Goal: Task Accomplishment & Management: Complete application form

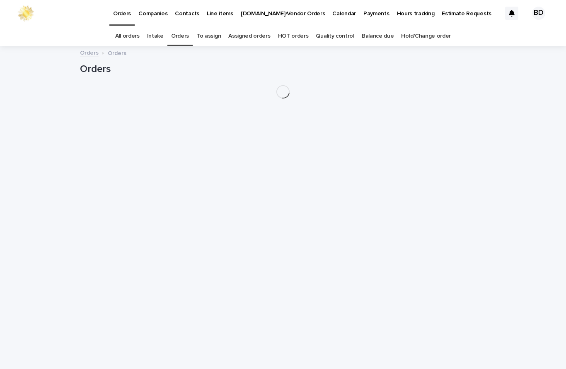
scroll to position [27, 0]
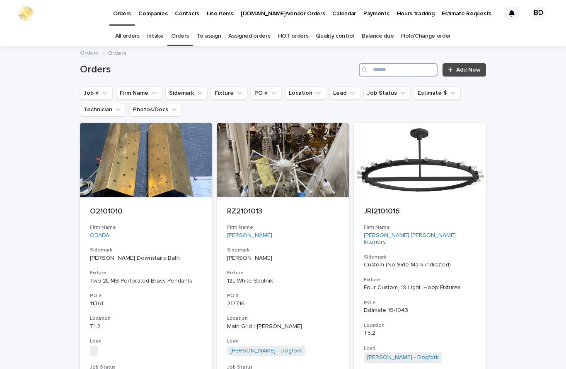
click at [398, 63] on input "Search" at bounding box center [398, 69] width 79 height 13
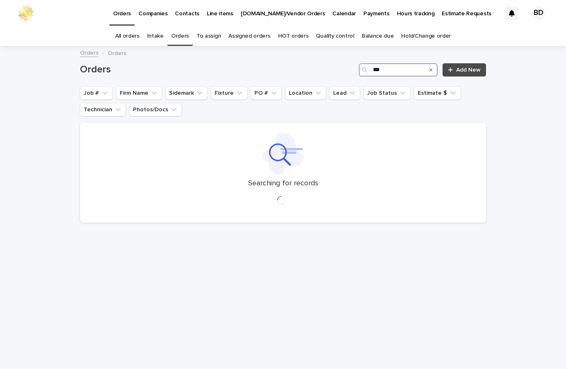
type input "****"
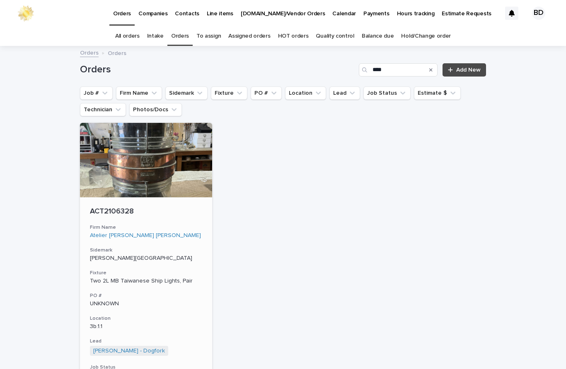
click at [108, 207] on p "ACT2106328" at bounding box center [146, 211] width 112 height 9
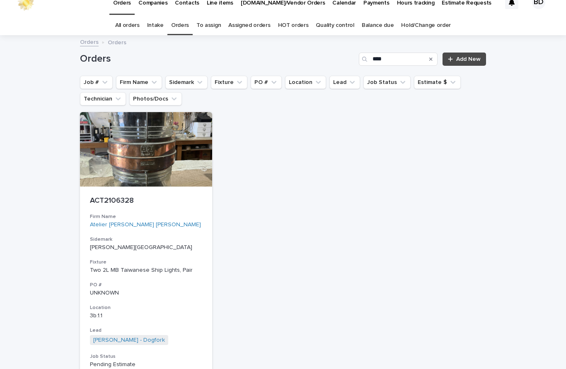
scroll to position [27, 0]
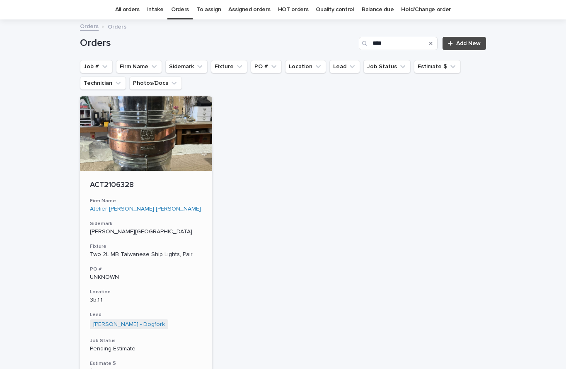
click at [121, 189] on p "ACT2106328" at bounding box center [146, 185] width 112 height 9
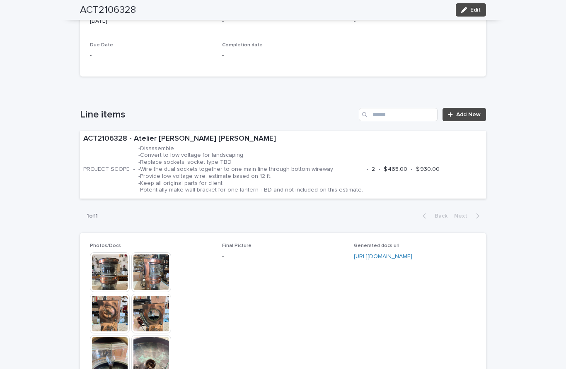
scroll to position [390, 0]
click at [262, 150] on p "-Disassemble -Convert to low voltage for landscaping -Replace sockets, socket t…" at bounding box center [250, 169] width 224 height 49
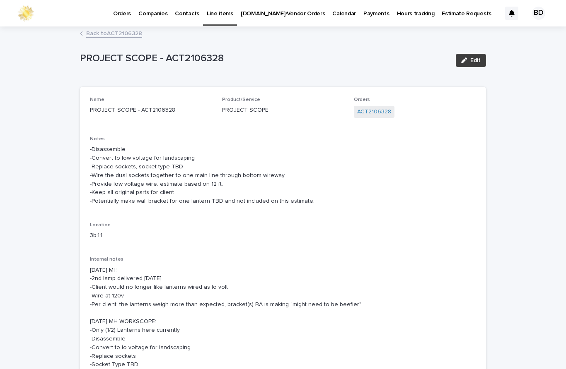
click at [477, 59] on span "Edit" at bounding box center [475, 61] width 10 height 6
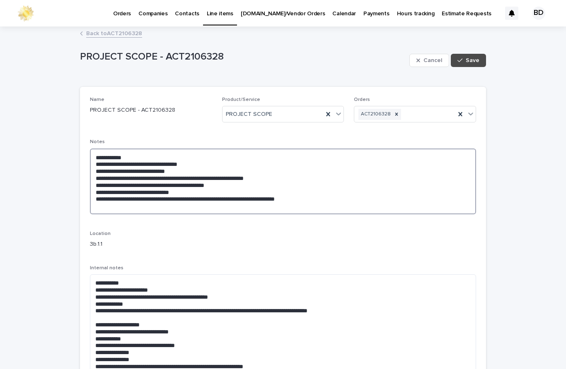
click at [220, 165] on textarea "**********" at bounding box center [283, 182] width 386 height 66
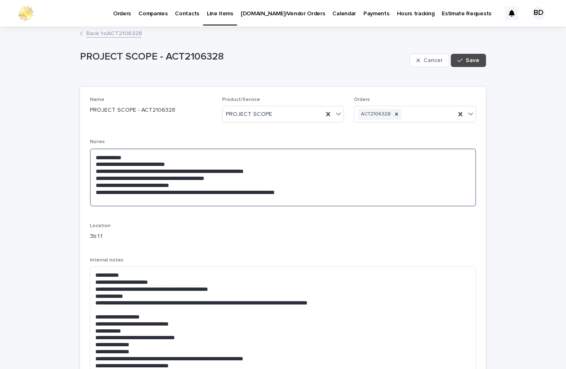
click at [202, 164] on textarea "**********" at bounding box center [283, 178] width 386 height 58
click at [372, 183] on textarea "**********" at bounding box center [283, 178] width 386 height 58
type textarea "**********"
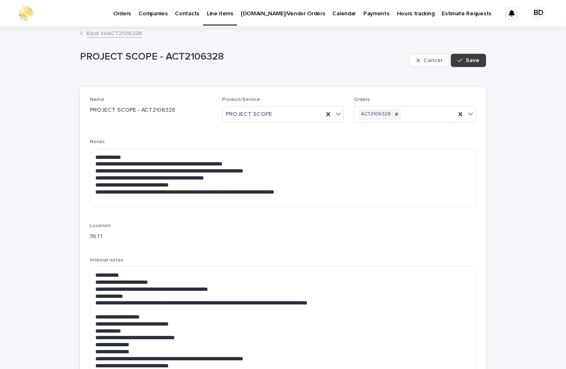
click at [471, 63] on button "Save" at bounding box center [468, 60] width 35 height 13
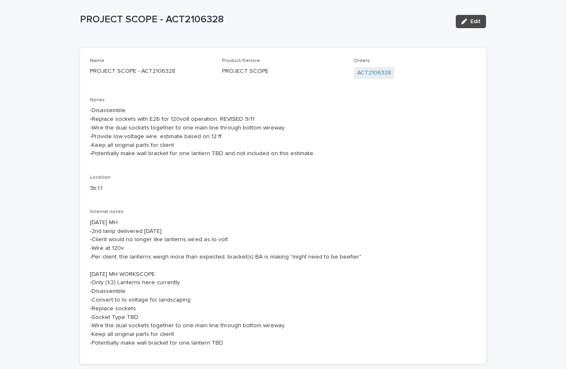
scroll to position [39, 0]
click at [478, 26] on button "Edit" at bounding box center [470, 20] width 30 height 13
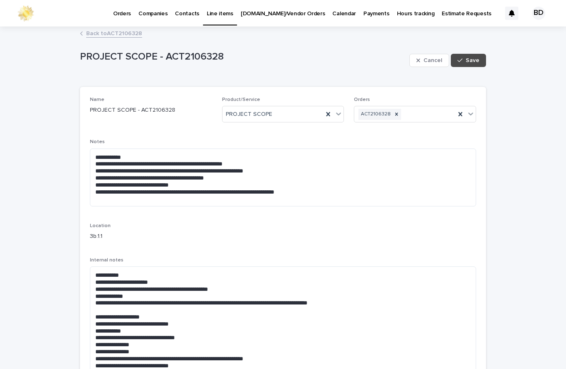
scroll to position [0, 0]
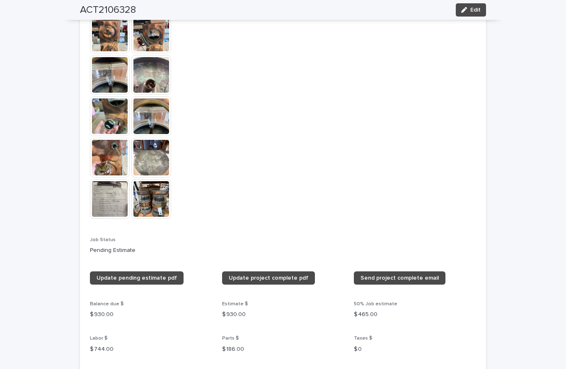
scroll to position [663, 0]
click at [476, 5] on button "Edit" at bounding box center [470, 9] width 30 height 13
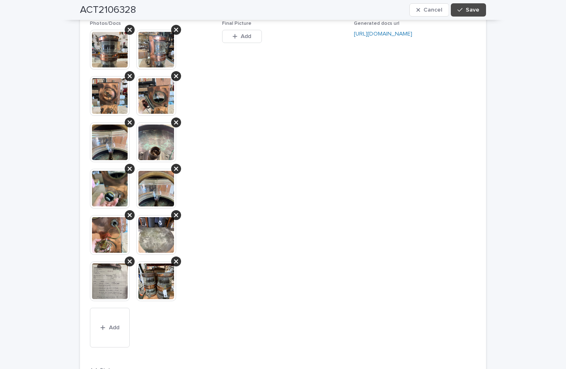
scroll to position [729, 0]
click at [113, 308] on button "Add" at bounding box center [110, 328] width 40 height 40
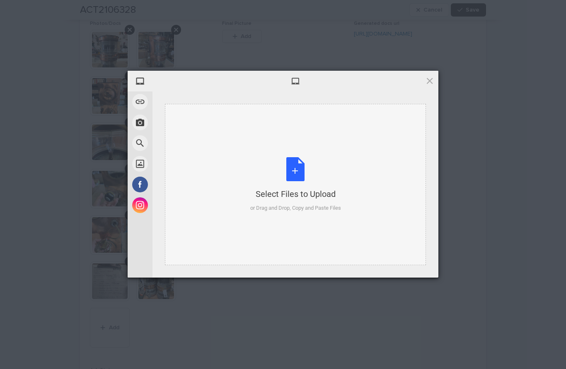
click at [299, 170] on div "Select Files to Upload or Drag and Drop, Copy and Paste Files" at bounding box center [295, 184] width 91 height 55
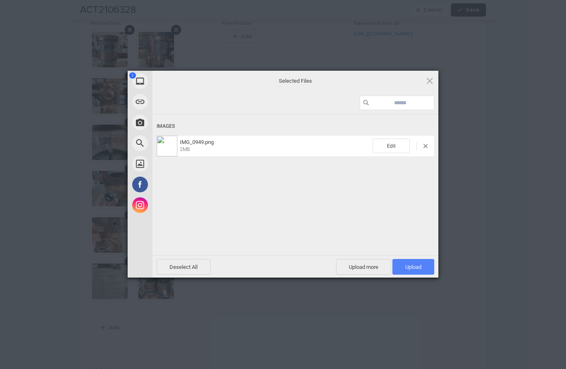
click at [411, 272] on span "Upload 1" at bounding box center [413, 267] width 42 height 16
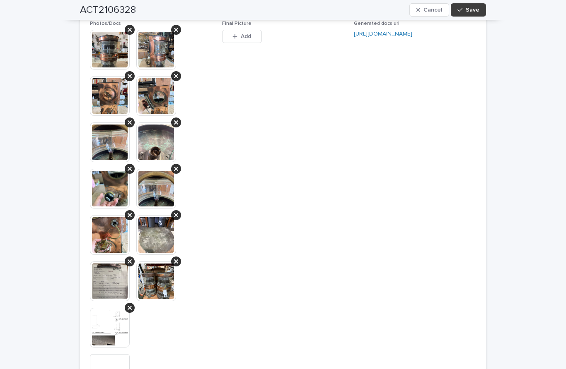
click at [469, 14] on button "Save" at bounding box center [468, 9] width 35 height 13
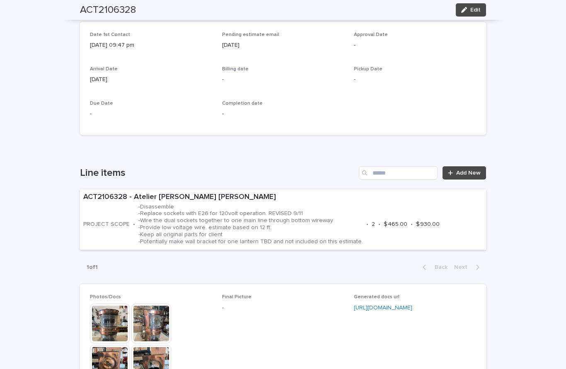
scroll to position [332, 0]
click at [469, 170] on span "Add New" at bounding box center [468, 173] width 24 height 6
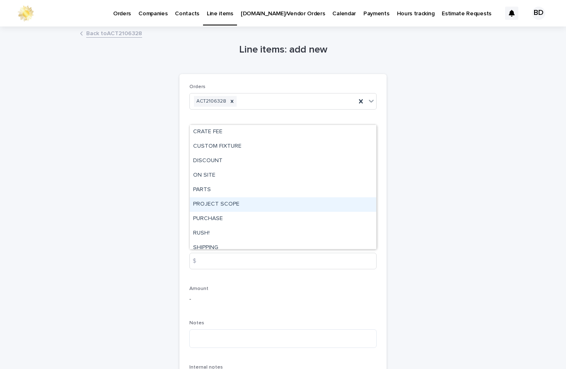
click at [239, 198] on div "PROJECT SCOPE" at bounding box center [283, 205] width 186 height 14
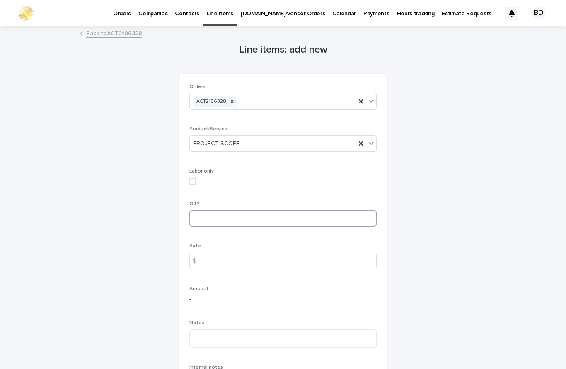
click at [244, 210] on input at bounding box center [282, 218] width 187 height 17
type input "*"
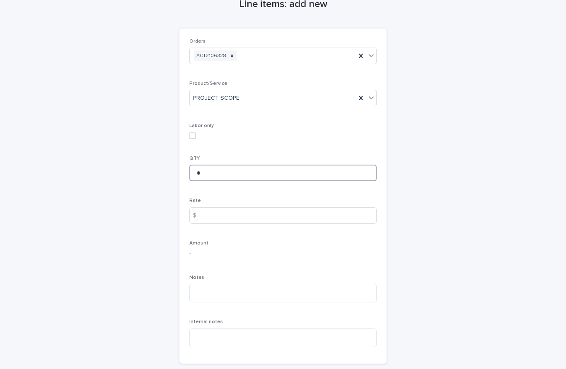
scroll to position [46, 0]
type input "*"
click at [233, 284] on textarea at bounding box center [282, 293] width 187 height 19
click at [255, 284] on textarea "**********" at bounding box center [282, 293] width 187 height 19
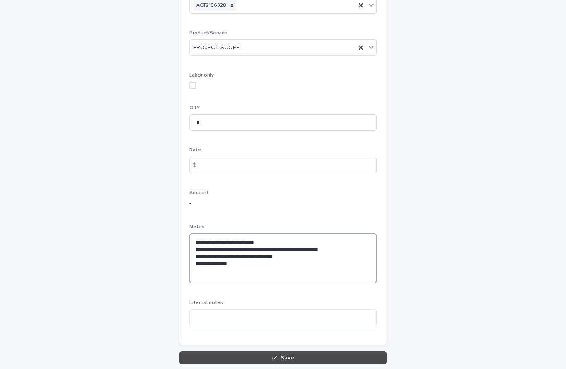
scroll to position [96, 0]
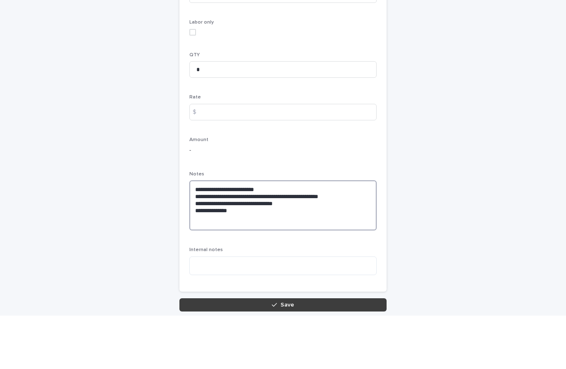
type textarea "**********"
click at [278, 352] on button "Save" at bounding box center [282, 358] width 207 height 13
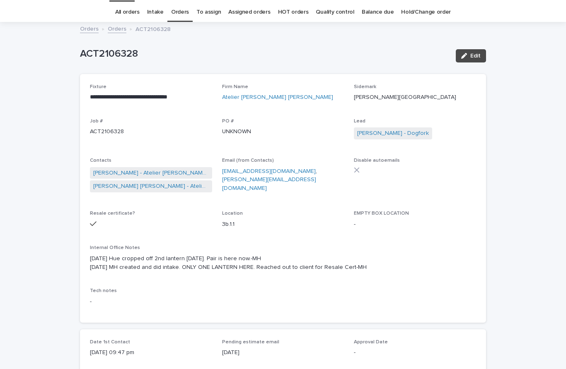
scroll to position [27, 0]
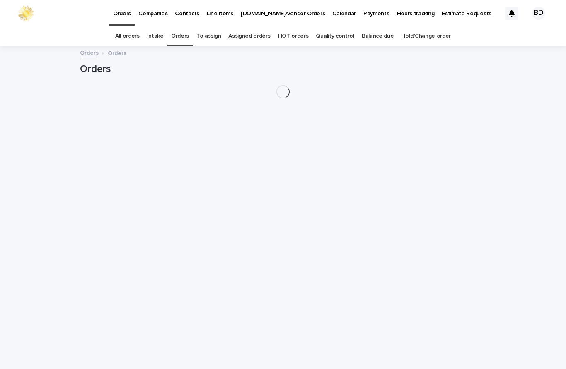
scroll to position [27, 0]
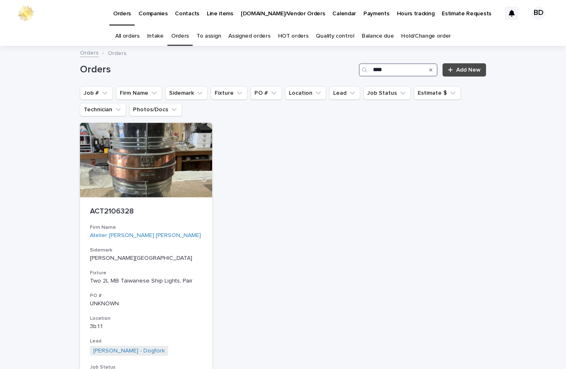
click at [402, 63] on input "****" at bounding box center [398, 69] width 79 height 13
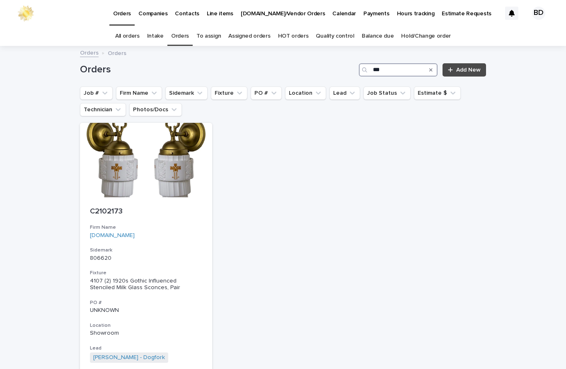
type input "****"
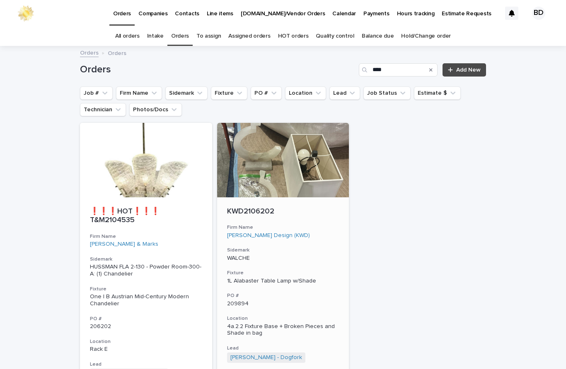
click at [274, 207] on p "KWD2106202" at bounding box center [283, 211] width 112 height 9
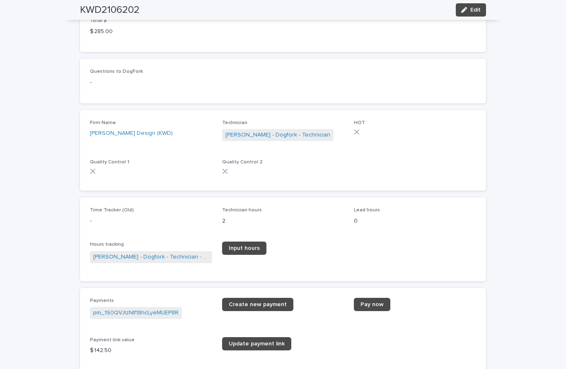
scroll to position [888, 0]
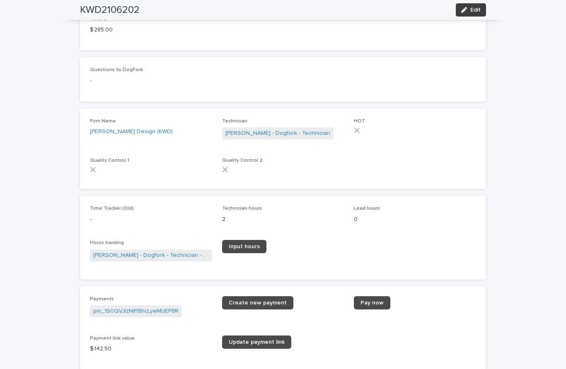
click at [472, 11] on span "Edit" at bounding box center [475, 10] width 10 height 6
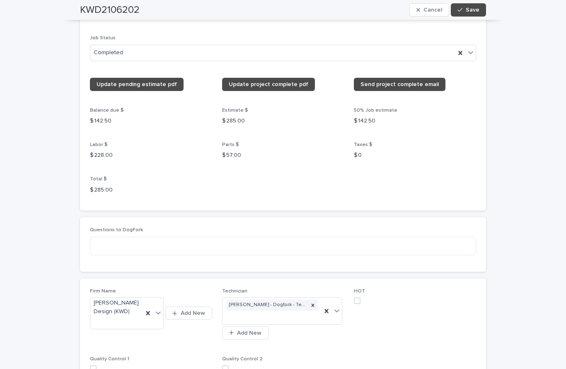
click at [225, 366] on span at bounding box center [225, 369] width 7 height 7
click at [92, 357] on div "Quality Control 1" at bounding box center [151, 368] width 122 height 22
click at [94, 347] on div "Firm Name Kendall Wilkinson Design (KWD) Add New Technician Ronald Orellana - D…" at bounding box center [283, 334] width 406 height 110
click at [96, 366] on span at bounding box center [93, 369] width 7 height 7
click at [467, 13] on button "Save" at bounding box center [468, 9] width 35 height 13
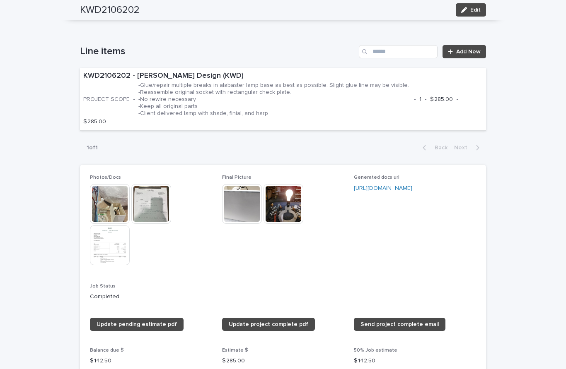
scroll to position [487, 0]
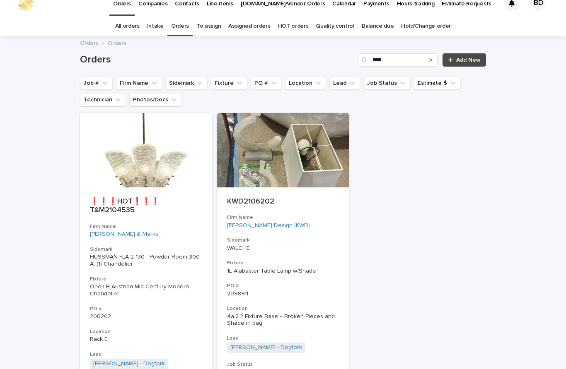
scroll to position [27, 0]
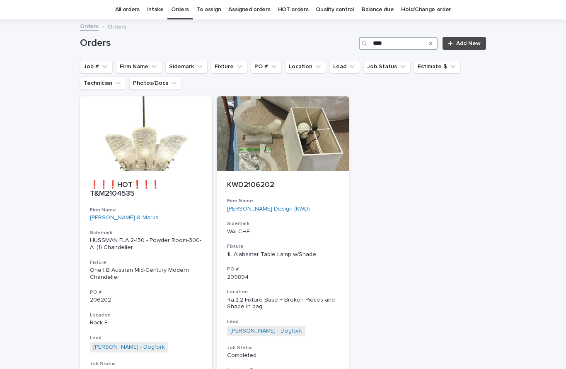
click at [405, 44] on input "****" at bounding box center [398, 43] width 79 height 13
type input "*"
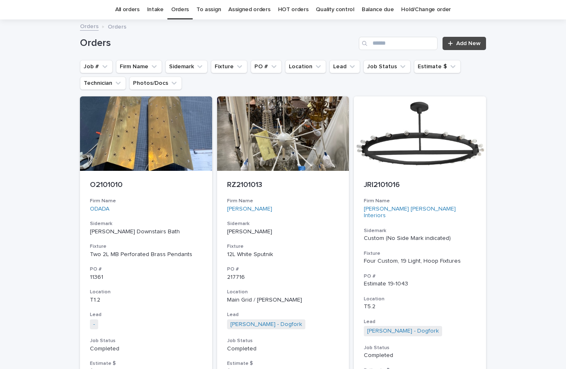
click at [332, 9] on link "Quality control" at bounding box center [335, 9] width 38 height 19
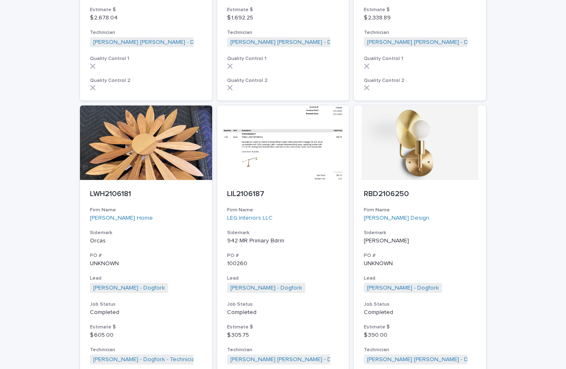
scroll to position [1640, 0]
click at [112, 190] on p "LWH2106181" at bounding box center [146, 194] width 112 height 9
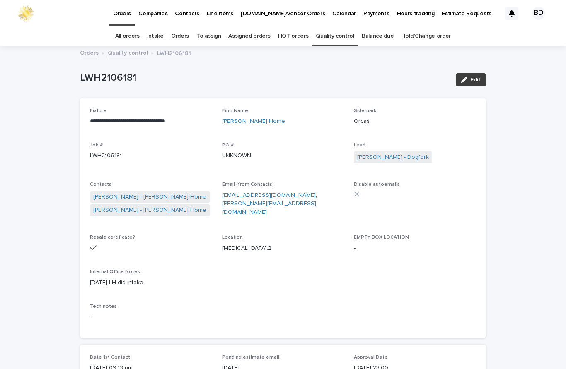
click at [478, 77] on span "Edit" at bounding box center [475, 80] width 10 height 6
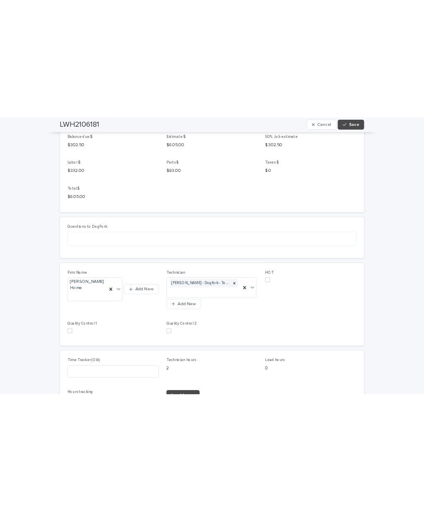
scroll to position [1095, 0]
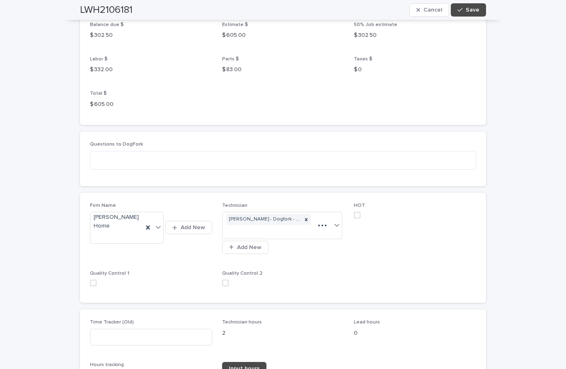
click at [226, 280] on span at bounding box center [225, 283] width 7 height 7
click at [85, 255] on div "Firm Name Lauren Weiss Home Add New Technician Ronald Orellana - Dogfork - Tech…" at bounding box center [283, 248] width 406 height 110
click at [90, 280] on span at bounding box center [93, 283] width 7 height 7
click at [472, 9] on span "Save" at bounding box center [472, 10] width 14 height 6
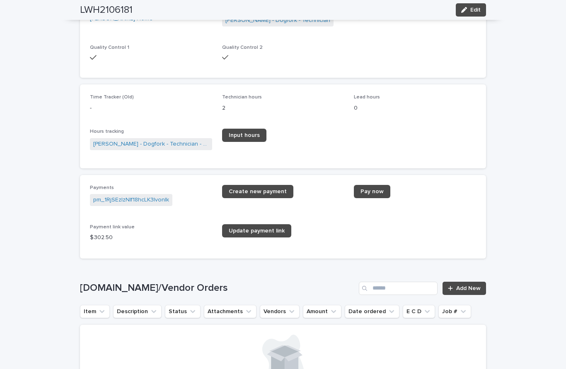
scroll to position [948, 0]
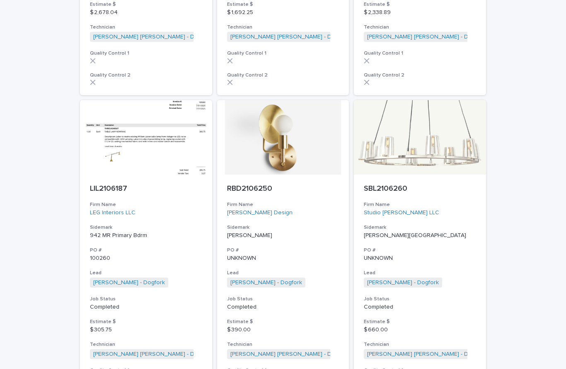
scroll to position [1646, 0]
click at [265, 184] on p "RBD2106250" at bounding box center [283, 188] width 112 height 9
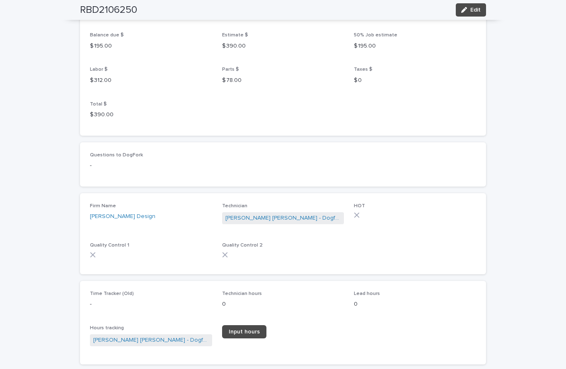
scroll to position [813, 0]
click at [466, 5] on button "Edit" at bounding box center [470, 9] width 30 height 13
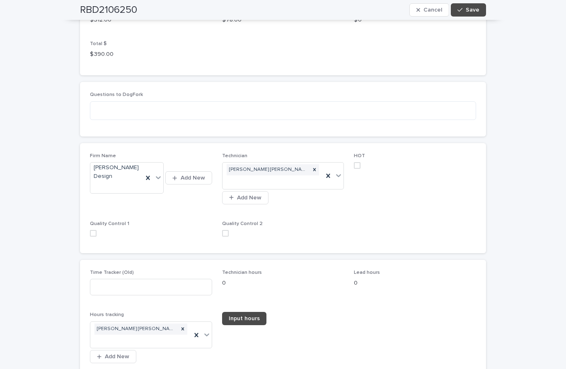
scroll to position [1053, 0]
click at [224, 230] on span at bounding box center [225, 233] width 7 height 7
click at [87, 204] on div "Firm Name Regan Baker Design Add New Technician Oscar Hernandez Miranda - Dogfo…" at bounding box center [283, 198] width 406 height 110
click at [94, 230] on span at bounding box center [93, 233] width 7 height 7
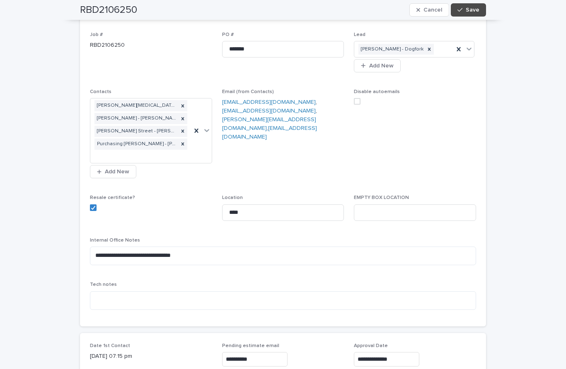
scroll to position [135, 0]
click at [471, 12] on span "Save" at bounding box center [472, 10] width 14 height 6
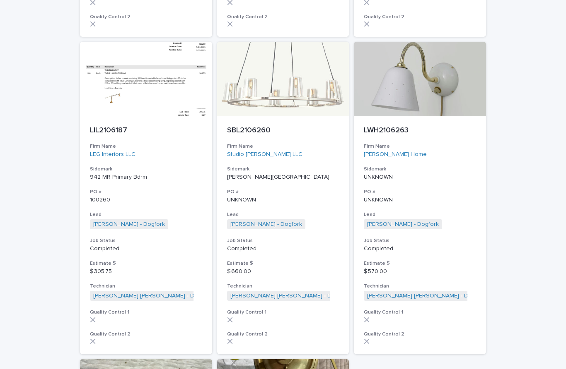
scroll to position [1703, 0]
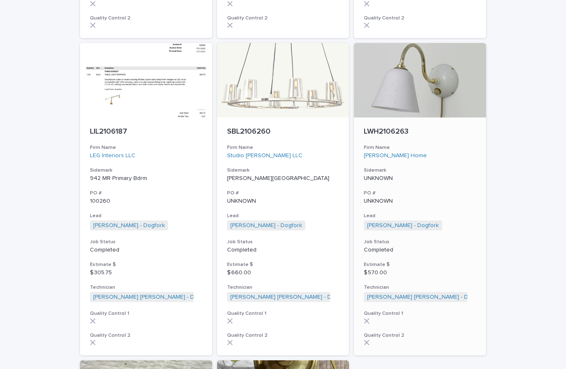
click at [402, 128] on p "LWH2106263" at bounding box center [420, 132] width 112 height 9
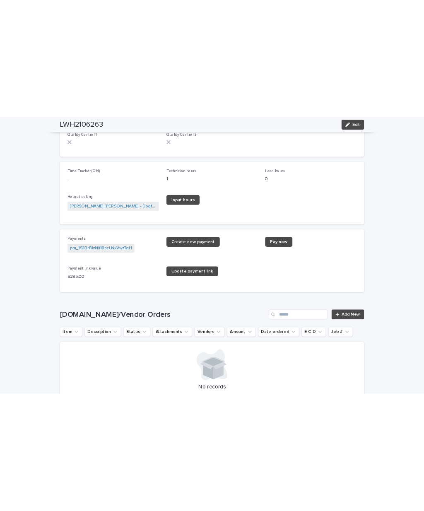
scroll to position [1065, 0]
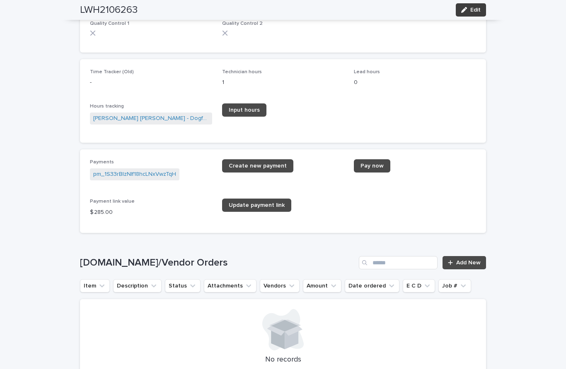
click at [473, 10] on span "Edit" at bounding box center [475, 10] width 10 height 6
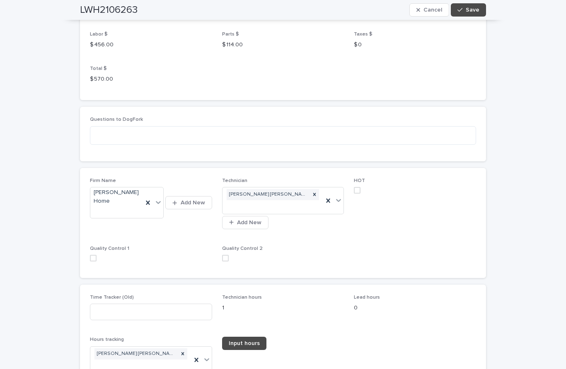
click at [229, 255] on label at bounding box center [283, 258] width 122 height 7
click at [90, 255] on span at bounding box center [93, 258] width 7 height 7
click at [469, 12] on span "Save" at bounding box center [472, 10] width 14 height 6
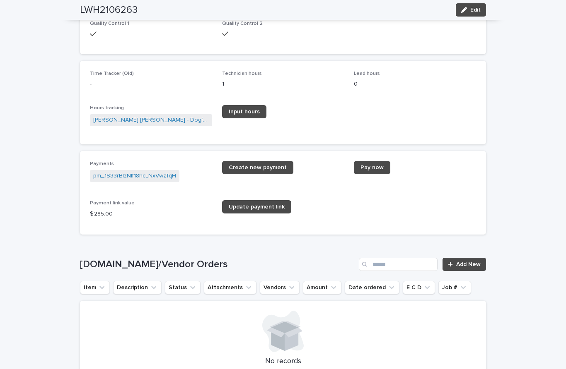
scroll to position [889, 0]
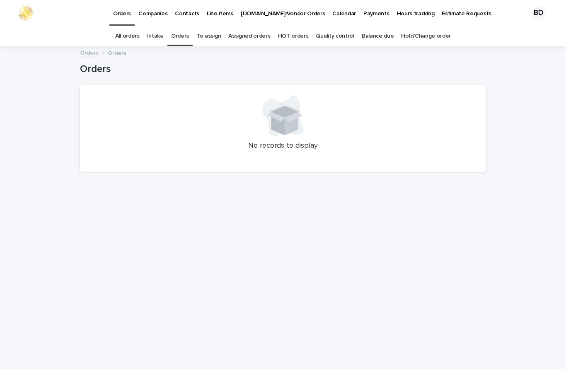
scroll to position [27, 0]
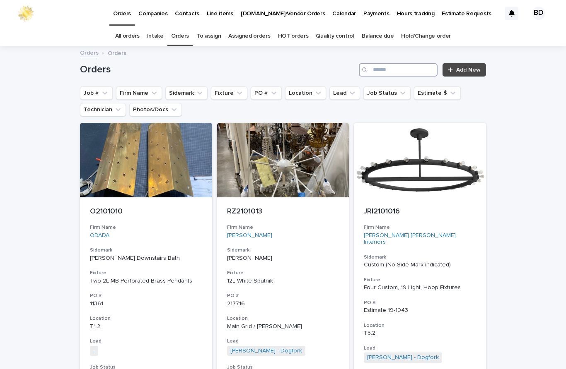
click at [391, 63] on input "Search" at bounding box center [398, 69] width 79 height 13
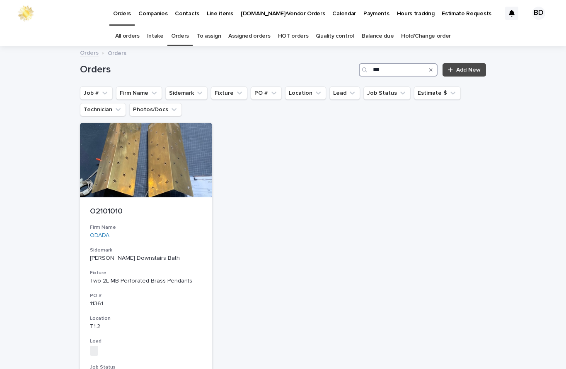
type input "****"
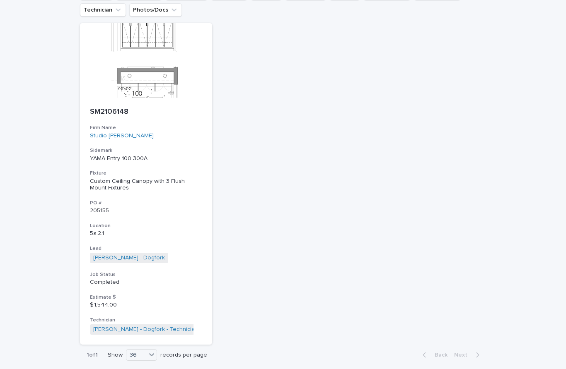
scroll to position [99, 0]
click at [119, 108] on p "SM2106148" at bounding box center [146, 112] width 112 height 9
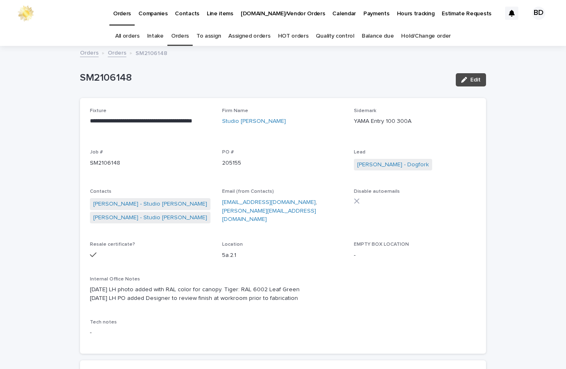
click at [181, 27] on link "Orders" at bounding box center [180, 36] width 18 height 19
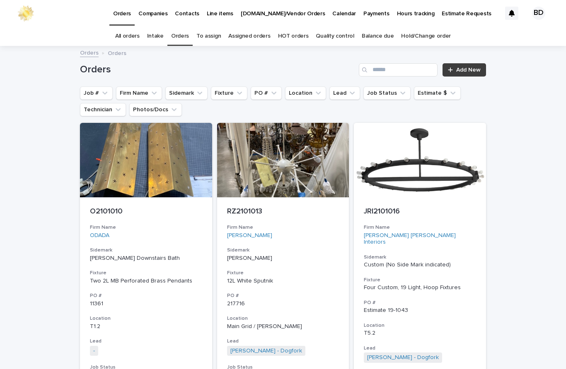
click at [470, 67] on span "Add New" at bounding box center [468, 70] width 24 height 6
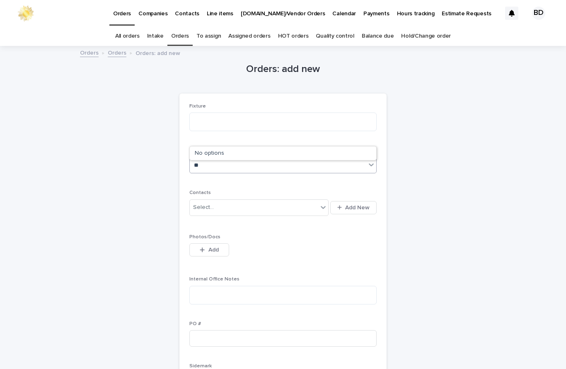
type input "*"
type input "****"
click at [222, 113] on textarea at bounding box center [282, 122] width 187 height 19
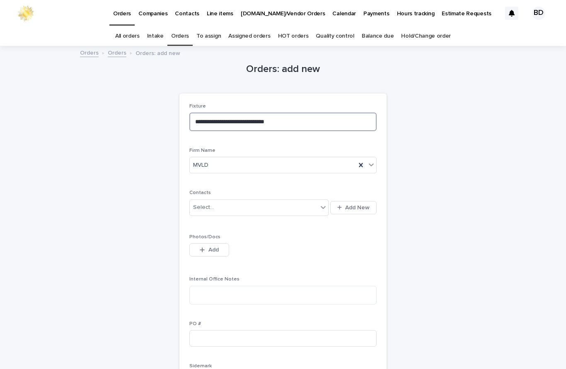
type textarea "**********"
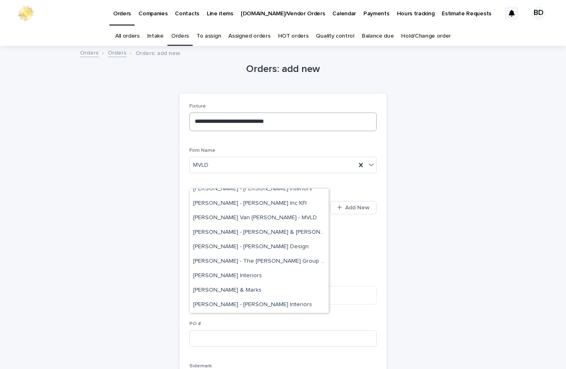
scroll to position [123, 0]
click at [255, 211] on div "Megan Van Linda - MVLD" at bounding box center [259, 218] width 139 height 14
type input "*****"
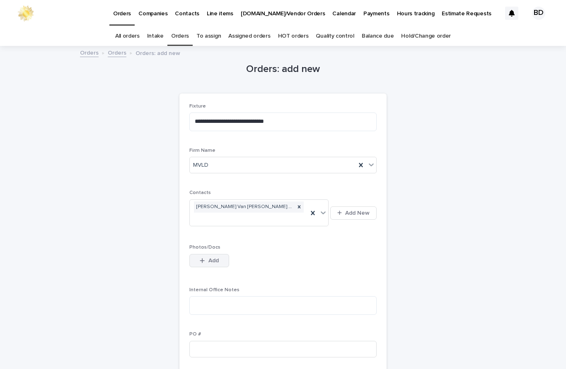
click at [214, 258] on span "Add" at bounding box center [213, 261] width 10 height 6
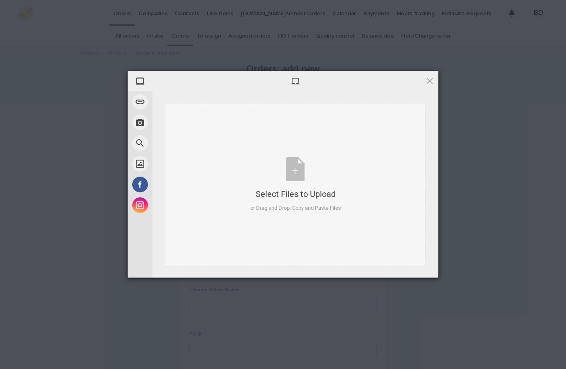
click at [300, 177] on div "Select Files to Upload or Drag and Drop, Copy and Paste Files" at bounding box center [295, 184] width 91 height 55
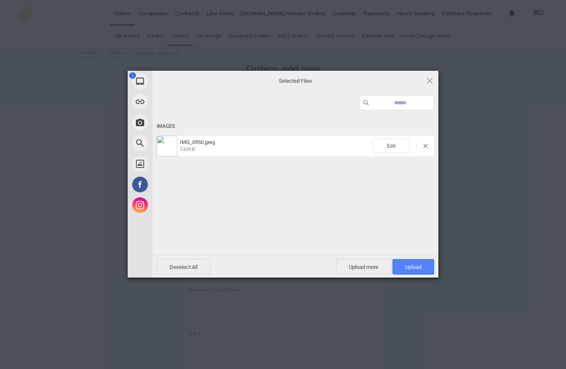
click at [417, 267] on span "Upload 1" at bounding box center [413, 267] width 16 height 6
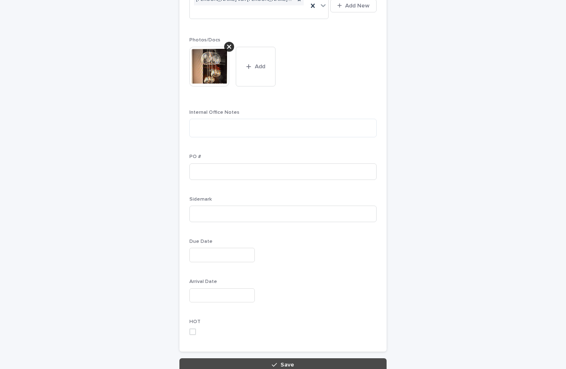
scroll to position [206, 0]
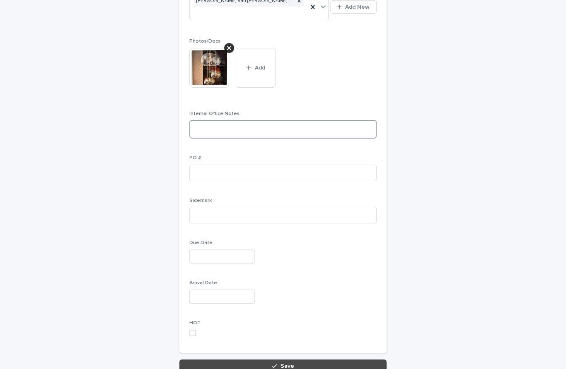
click at [246, 120] on textarea at bounding box center [282, 129] width 187 height 19
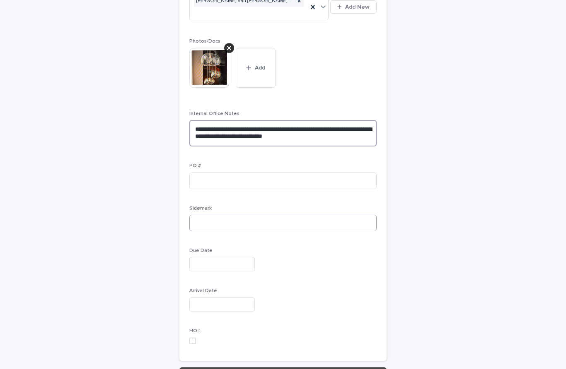
type textarea "**********"
click at [219, 215] on input at bounding box center [282, 223] width 187 height 17
paste input "********"
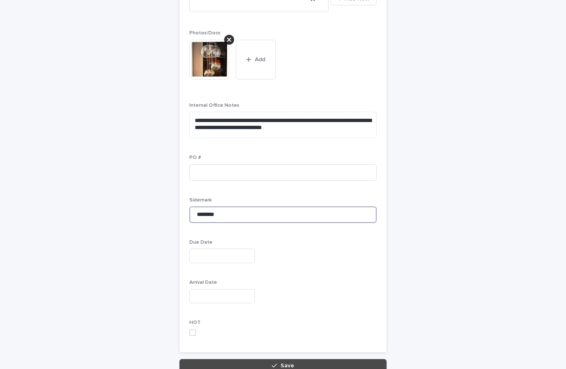
scroll to position [214, 0]
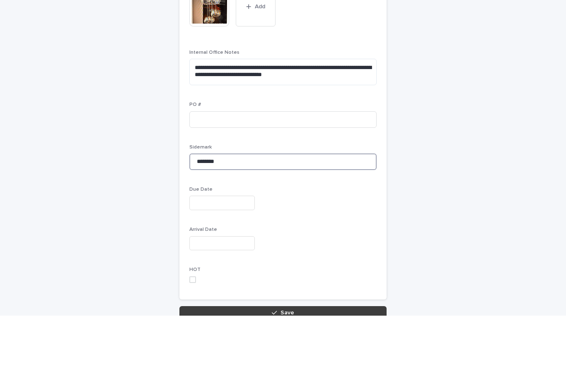
type input "********"
click at [285, 364] on span "Save" at bounding box center [287, 367] width 14 height 6
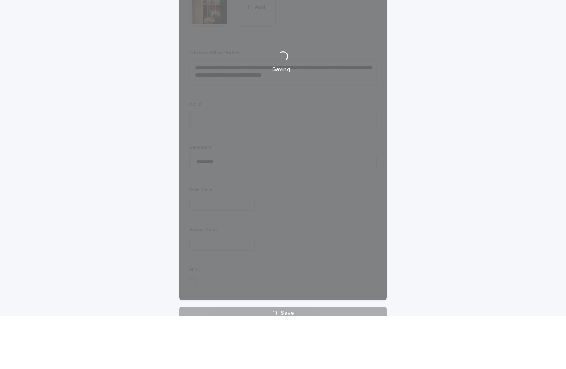
scroll to position [0, 0]
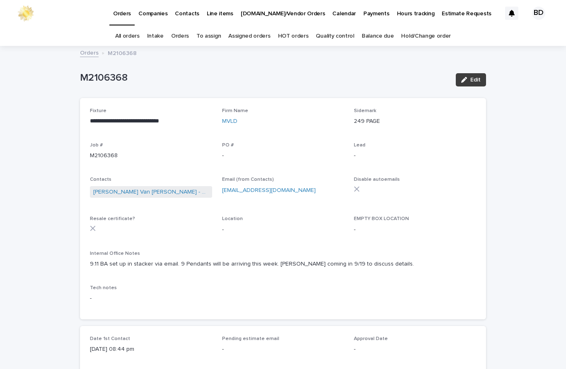
click at [471, 84] on button "Edit" at bounding box center [470, 79] width 30 height 13
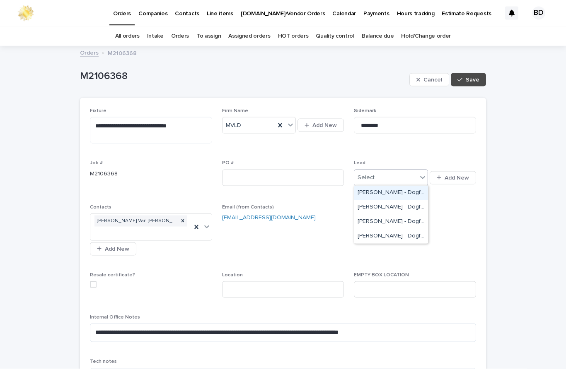
click at [391, 195] on div "[PERSON_NAME] - Dogfork" at bounding box center [391, 193] width 74 height 14
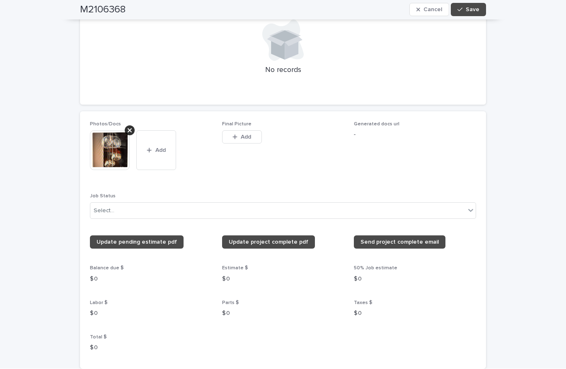
scroll to position [641, 0]
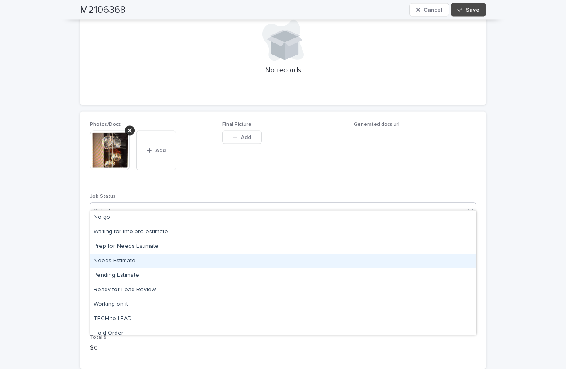
click at [119, 261] on div "Needs Estimate" at bounding box center [282, 261] width 385 height 14
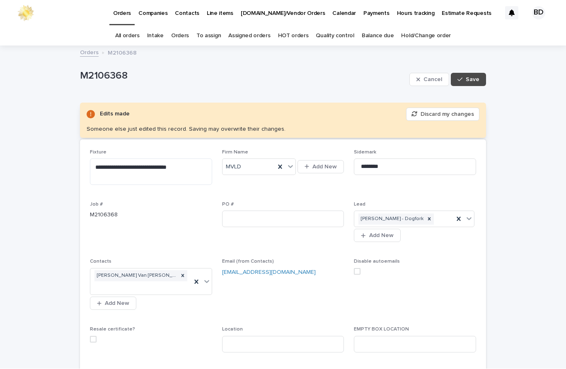
scroll to position [0, 0]
click at [475, 83] on button "Save" at bounding box center [468, 79] width 35 height 13
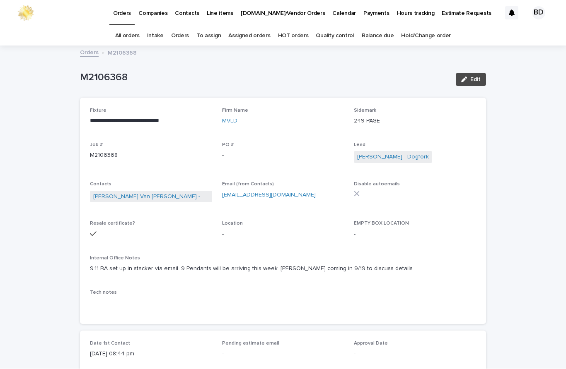
click at [178, 38] on link "Orders" at bounding box center [180, 36] width 18 height 19
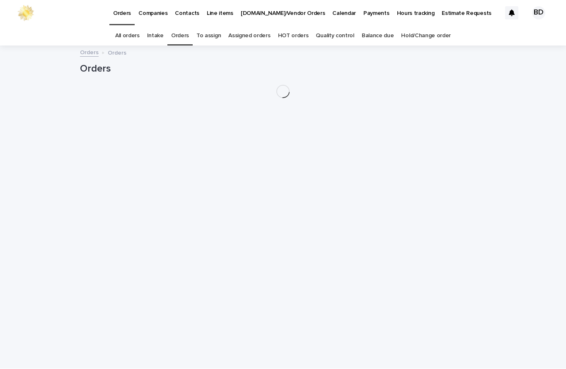
scroll to position [27, 0]
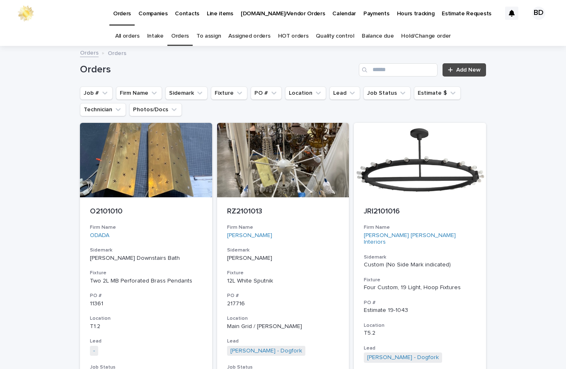
click at [397, 54] on div "Orders Add New" at bounding box center [283, 67] width 406 height 40
click at [409, 63] on input "Search" at bounding box center [398, 69] width 79 height 13
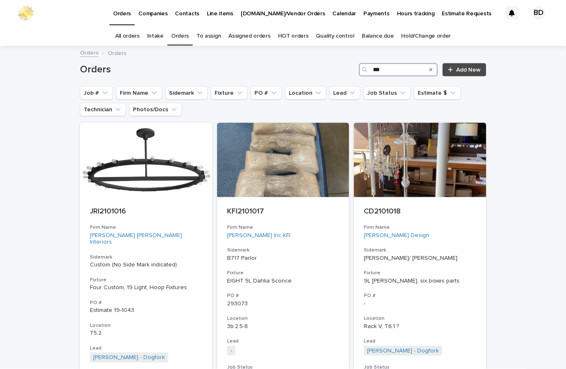
type input "****"
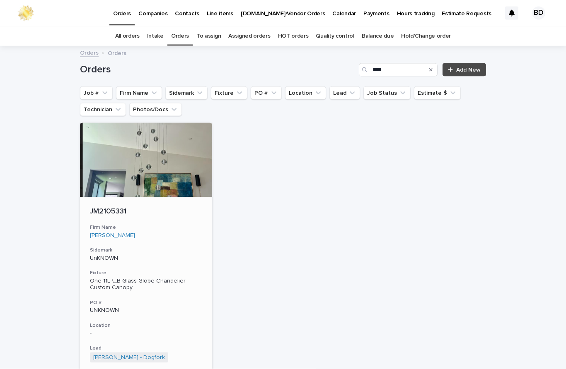
click at [103, 207] on p "JM2105331" at bounding box center [146, 211] width 112 height 9
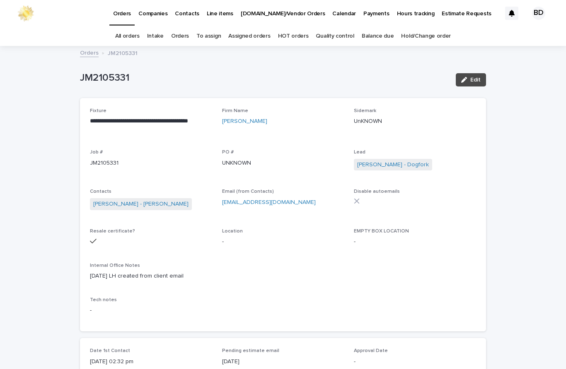
click at [186, 41] on link "Orders" at bounding box center [180, 36] width 18 height 19
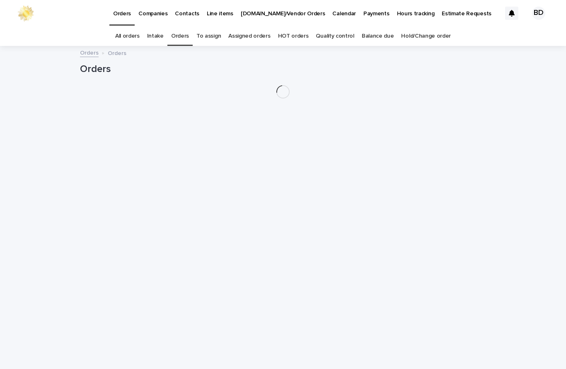
scroll to position [27, 0]
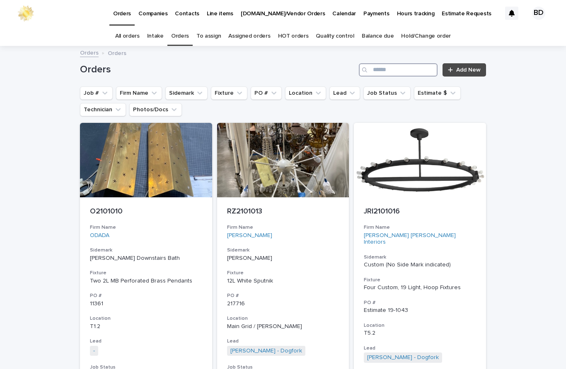
click at [392, 63] on input "Search" at bounding box center [398, 69] width 79 height 13
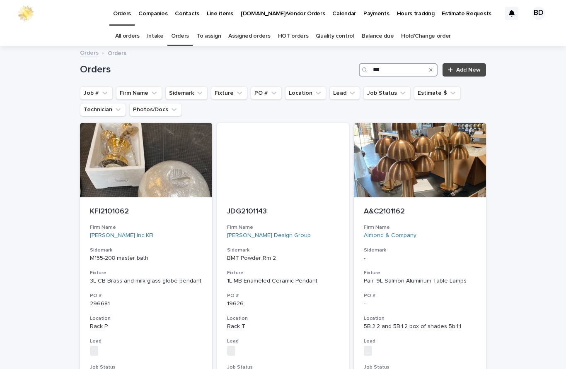
type input "****"
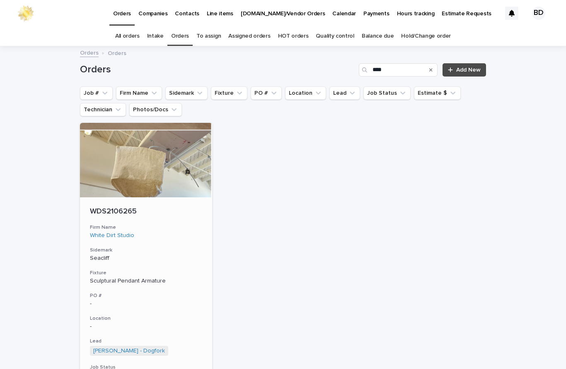
click at [111, 198] on div "WDS2106265 Firm Name White Dirt Studio Sidemark Seacliff Fixture Sculptural Pen…" at bounding box center [146, 316] width 132 height 237
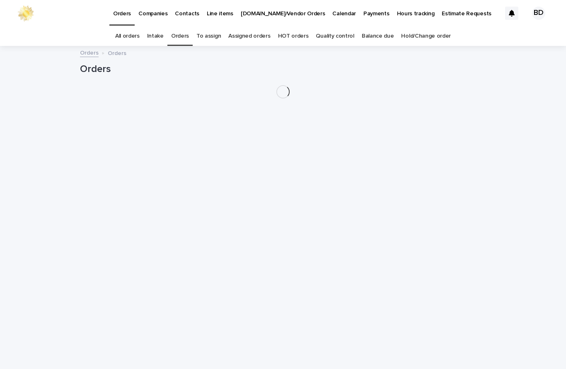
scroll to position [27, 0]
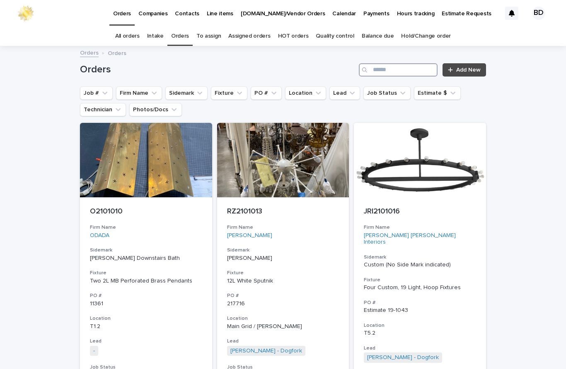
click at [401, 63] on input "Search" at bounding box center [398, 69] width 79 height 13
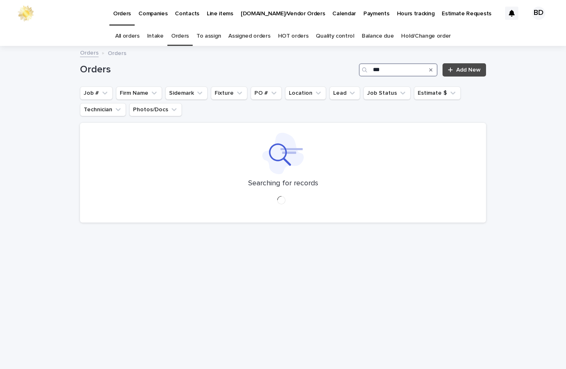
type input "****"
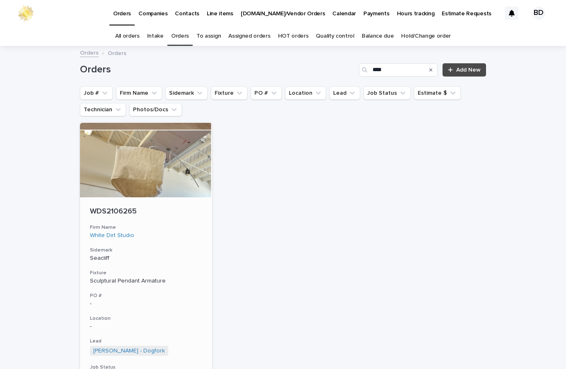
click at [117, 207] on p "WDS2106265" at bounding box center [146, 211] width 112 height 9
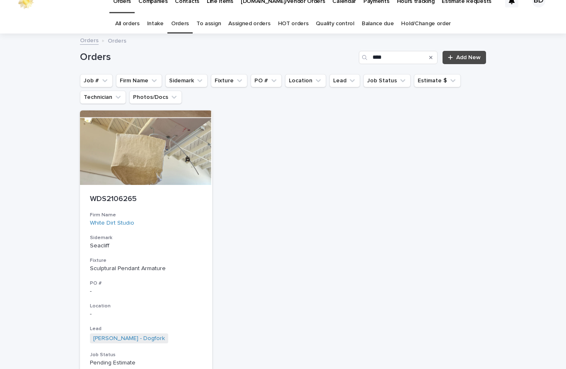
scroll to position [27, 0]
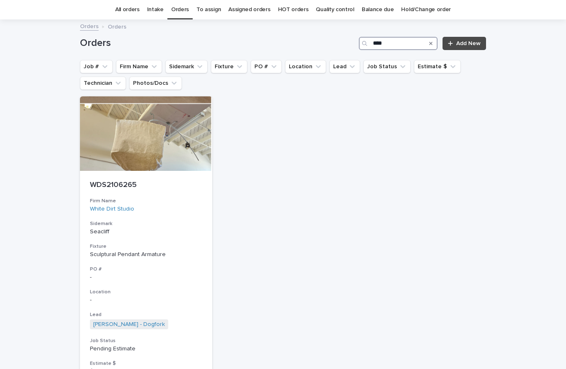
click at [395, 45] on input "****" at bounding box center [398, 43] width 79 height 13
type input "*"
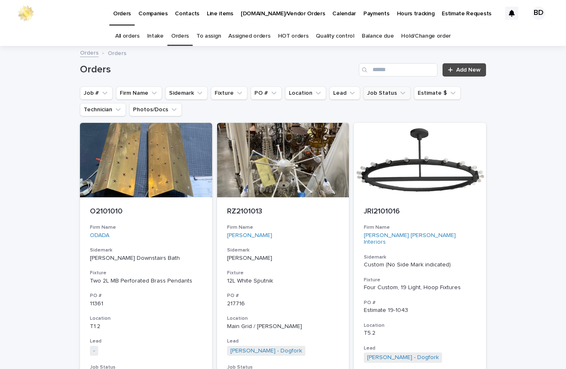
click at [390, 94] on button "Job Status" at bounding box center [386, 93] width 47 height 13
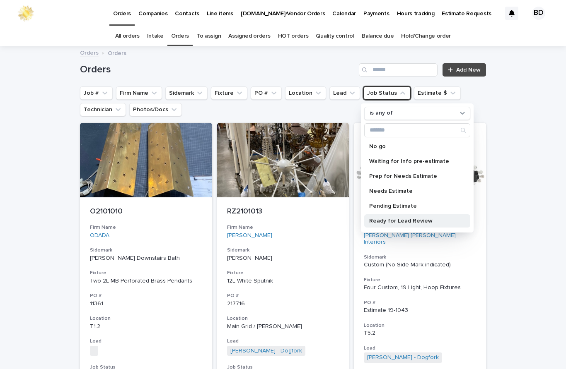
click at [419, 220] on p "Ready for Lead Review" at bounding box center [413, 221] width 88 height 6
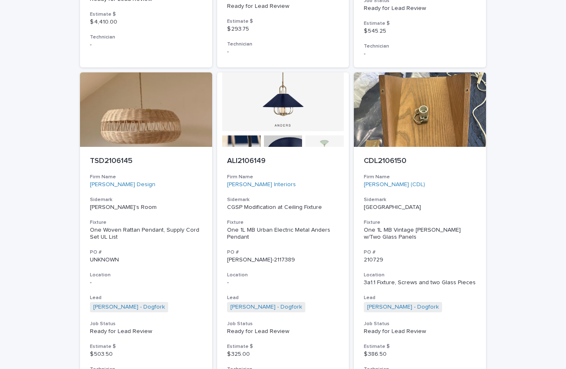
scroll to position [2039, 0]
click at [120, 157] on p "TSD2106145" at bounding box center [146, 161] width 112 height 9
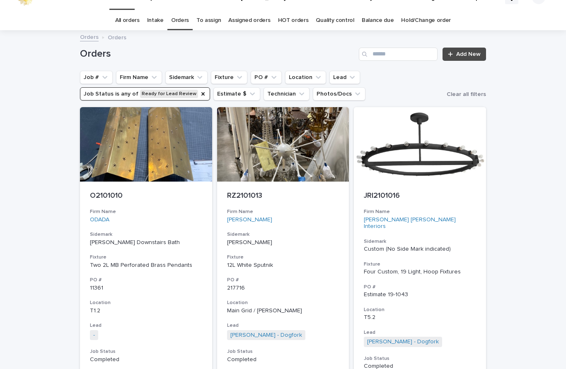
scroll to position [27, 0]
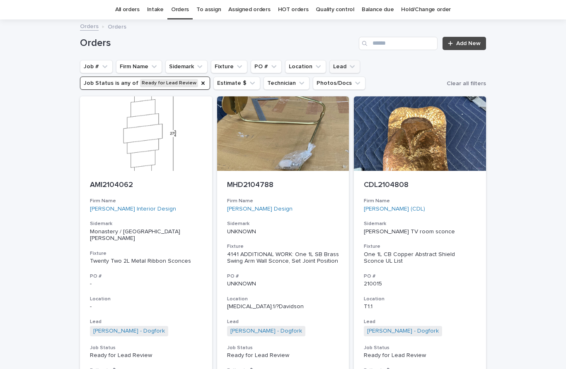
click at [336, 70] on button "Lead" at bounding box center [344, 66] width 31 height 13
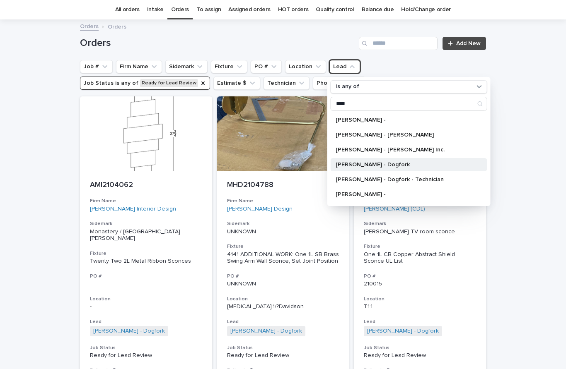
type input "****"
click at [401, 165] on p "[PERSON_NAME] - Dogfork" at bounding box center [404, 165] width 138 height 6
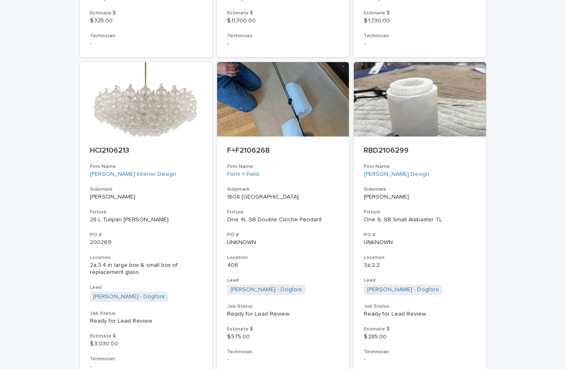
scroll to position [1399, 0]
click at [397, 147] on p "RBD2106299" at bounding box center [420, 151] width 112 height 9
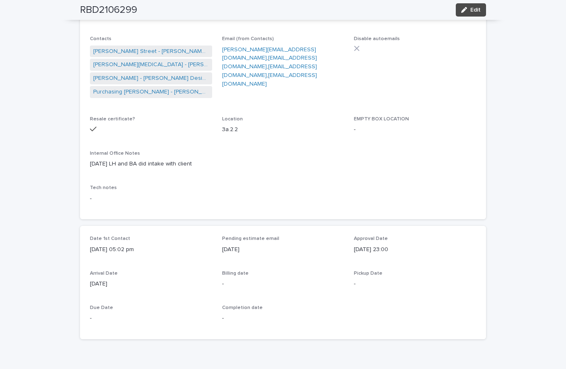
scroll to position [146, 0]
click at [477, 5] on button "Edit" at bounding box center [470, 9] width 30 height 13
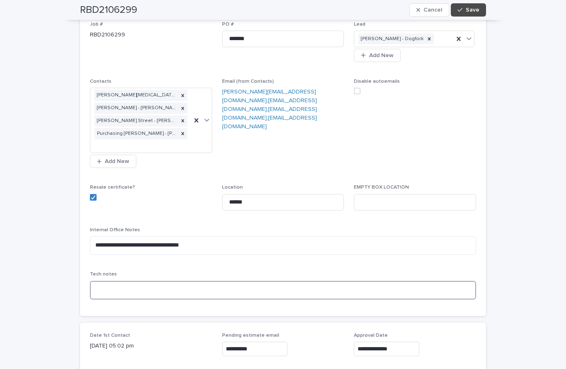
click at [118, 281] on textarea at bounding box center [283, 290] width 386 height 19
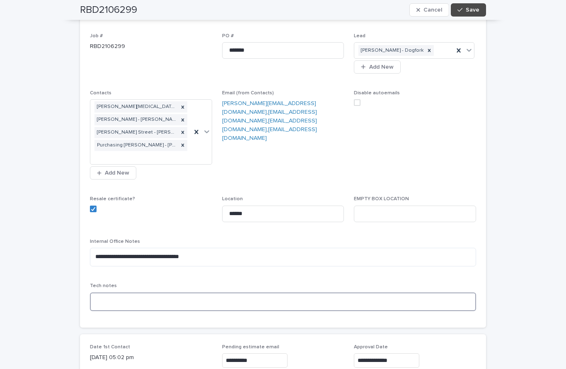
scroll to position [134, 0]
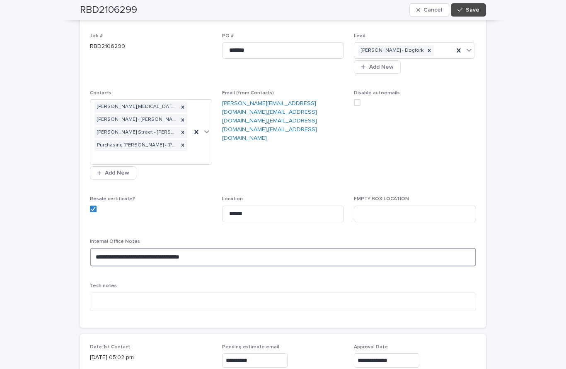
click at [93, 248] on textarea "**********" at bounding box center [283, 257] width 386 height 19
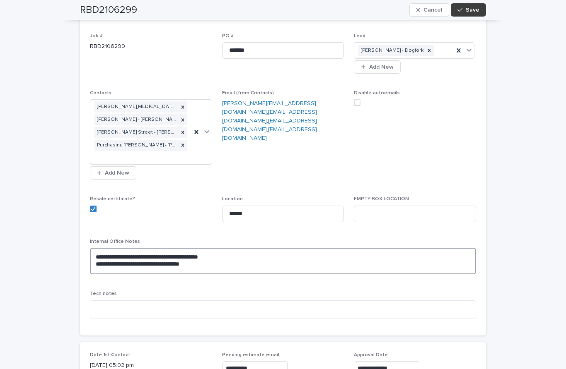
type textarea "**********"
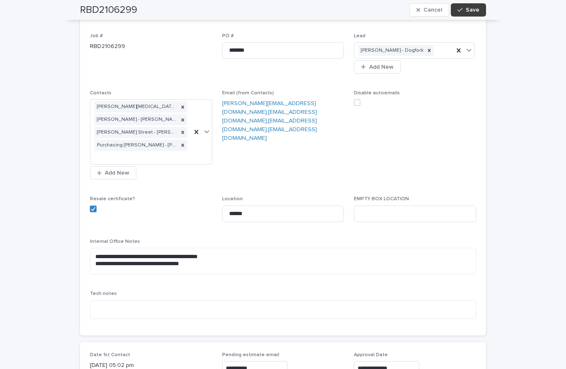
click at [482, 6] on button "Save" at bounding box center [468, 9] width 35 height 13
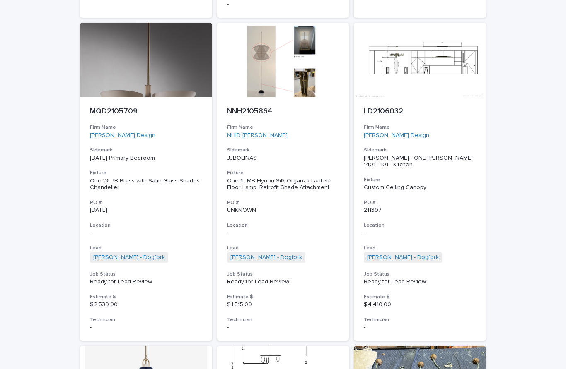
scroll to position [792, 0]
click at [261, 124] on h3 "Firm Name" at bounding box center [283, 127] width 112 height 7
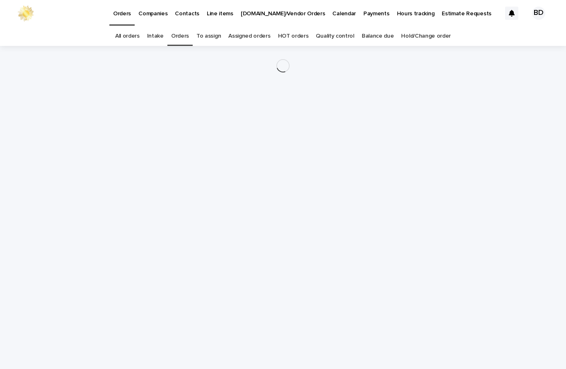
scroll to position [27, 0]
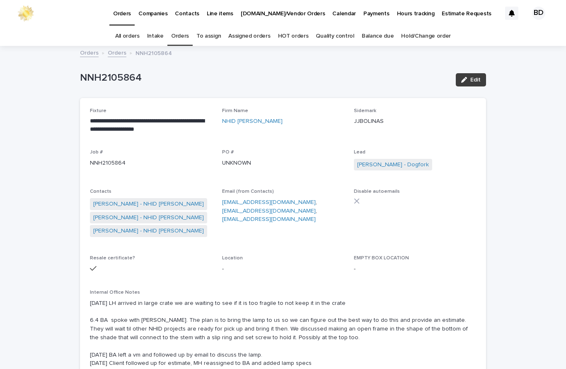
click at [475, 77] on span "Edit" at bounding box center [475, 80] width 10 height 6
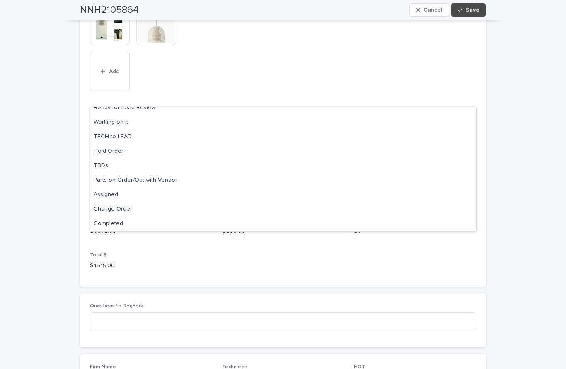
scroll to position [79, 0]
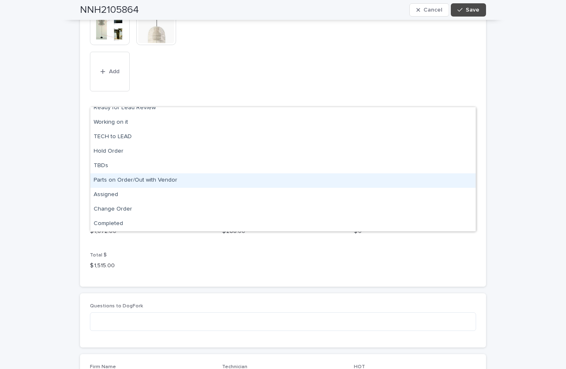
click at [150, 174] on div "Parts on Order/Out with Vendor" at bounding box center [282, 181] width 385 height 14
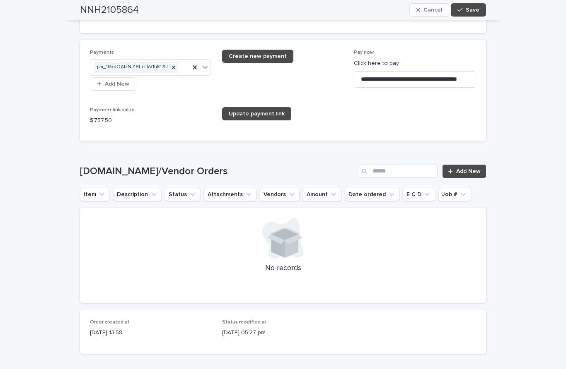
scroll to position [1410, 0]
click at [473, 12] on span "Save" at bounding box center [472, 10] width 14 height 6
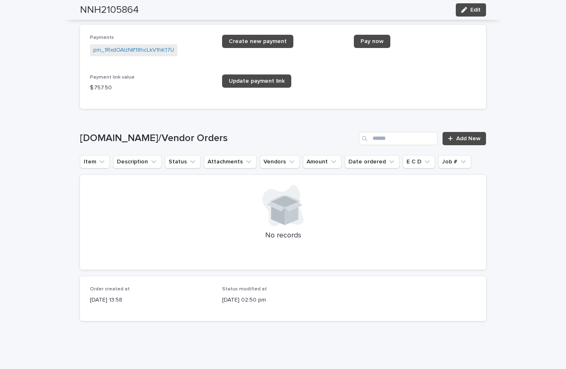
scroll to position [1146, 0]
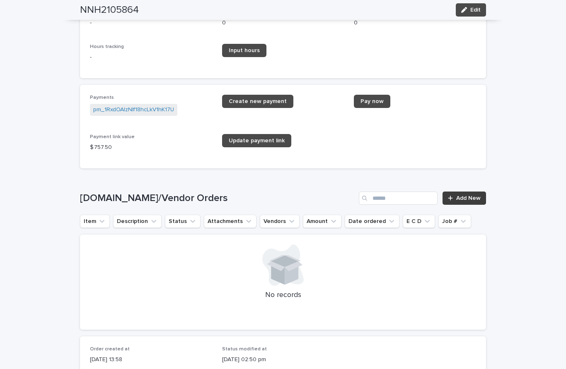
click at [471, 195] on span "Add New" at bounding box center [468, 198] width 24 height 6
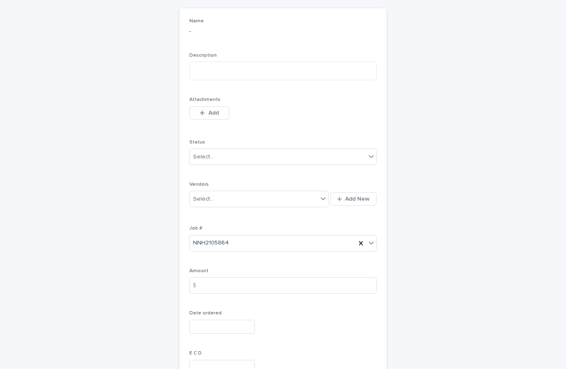
scroll to position [85, 0]
click at [236, 62] on textarea at bounding box center [282, 71] width 187 height 19
type textarea "**********"
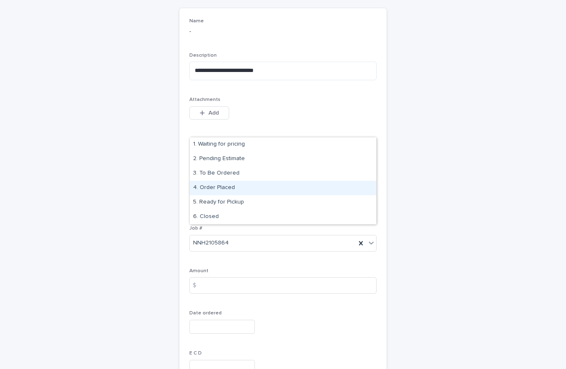
click at [233, 181] on div "4. Order Placed" at bounding box center [283, 188] width 186 height 14
click at [245, 180] on div "SMP Machine Inc" at bounding box center [259, 187] width 139 height 14
type input "***"
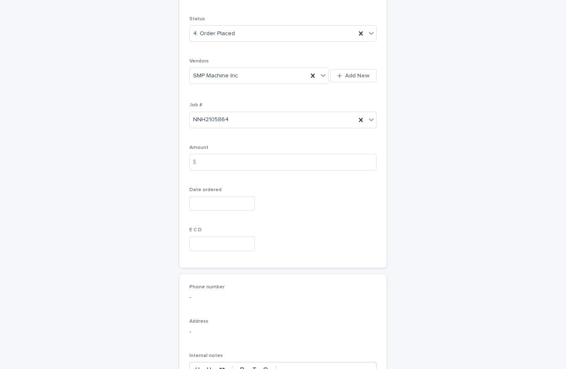
scroll to position [209, 0]
click at [228, 197] on input "text" at bounding box center [221, 204] width 65 height 14
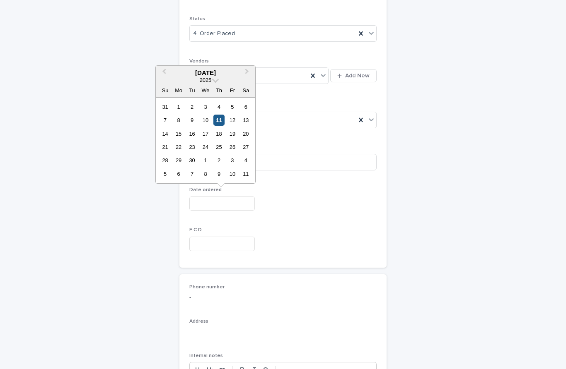
click at [221, 115] on div "11" at bounding box center [218, 120] width 11 height 11
type input "**********"
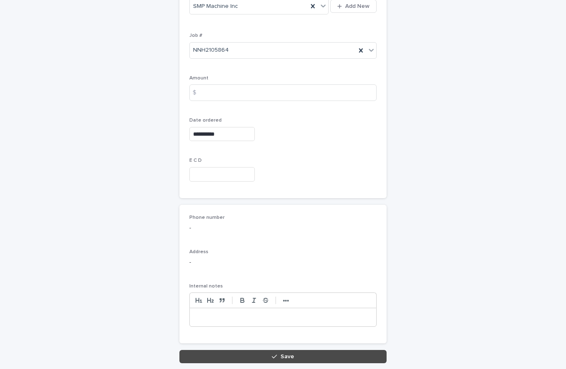
scroll to position [278, 0]
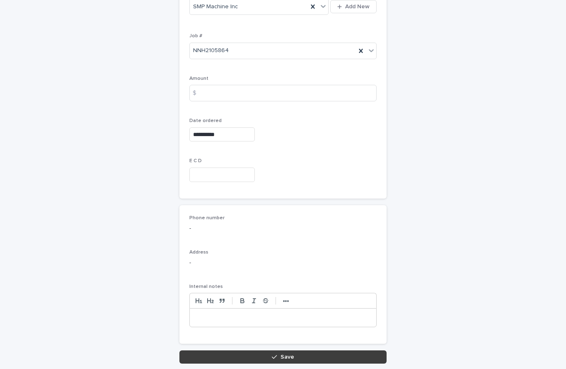
click at [281, 354] on span "Save" at bounding box center [287, 357] width 14 height 6
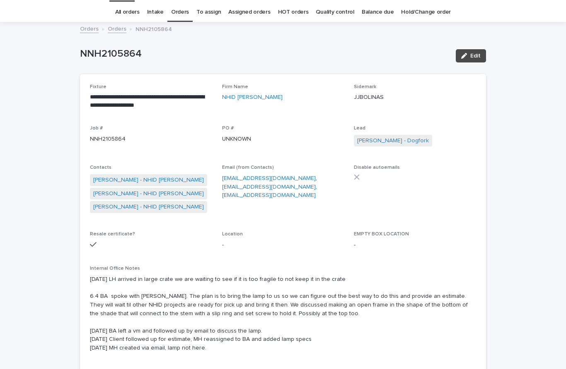
scroll to position [27, 0]
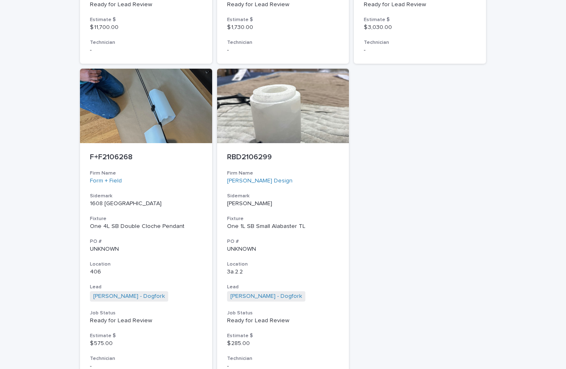
scroll to position [1393, 0]
click at [118, 154] on p "F+F2106268" at bounding box center [146, 158] width 112 height 9
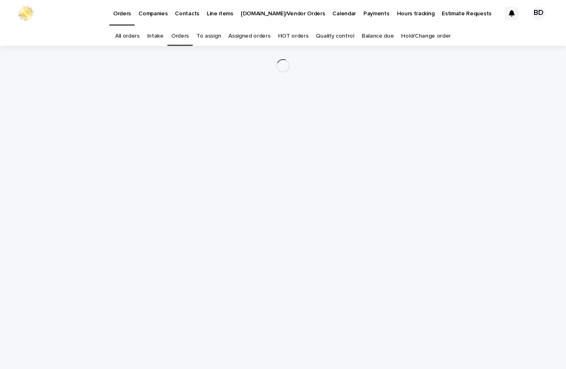
scroll to position [27, 0]
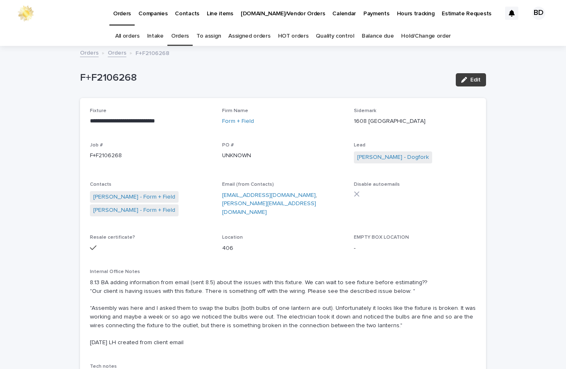
click at [478, 77] on span "Edit" at bounding box center [475, 80] width 10 height 6
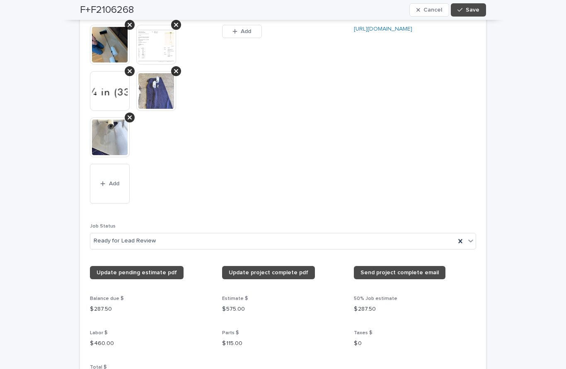
scroll to position [755, 0]
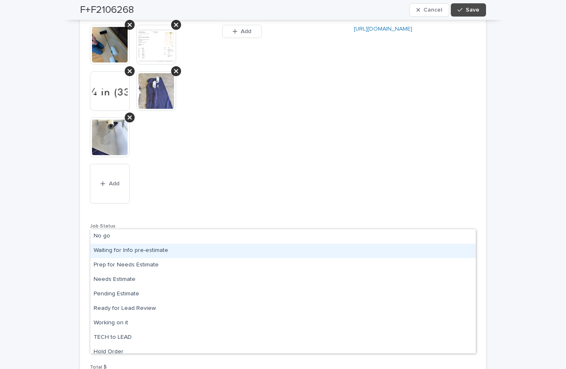
click at [508, 185] on div "**********" at bounding box center [283, 158] width 566 height 1733
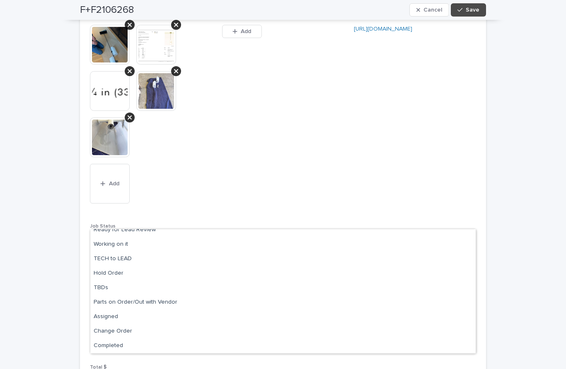
scroll to position [79, 0]
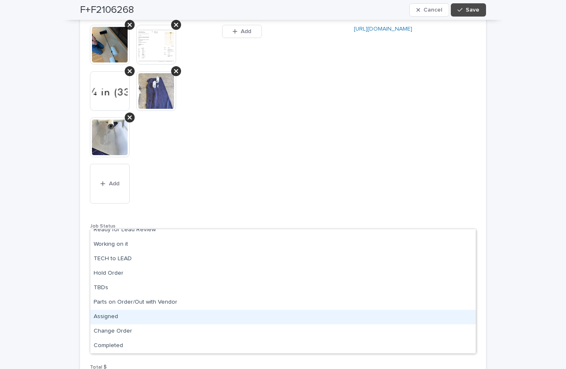
click at [110, 310] on div "Assigned" at bounding box center [282, 317] width 385 height 14
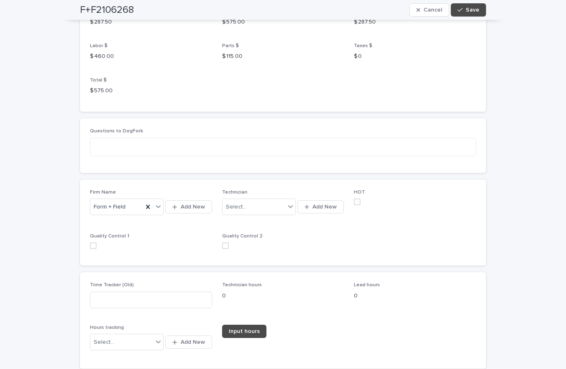
scroll to position [1042, 0]
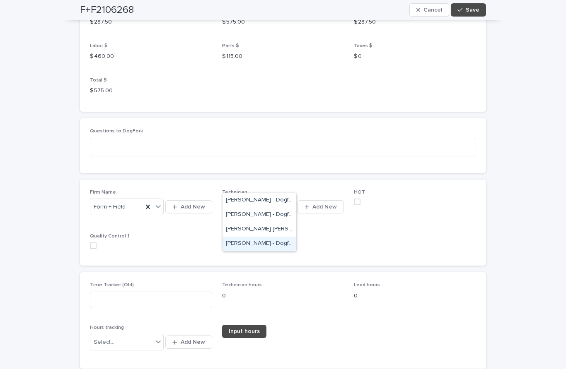
click at [261, 237] on div "Ronald Orellana - Dogfork - Technician" at bounding box center [259, 244] width 74 height 14
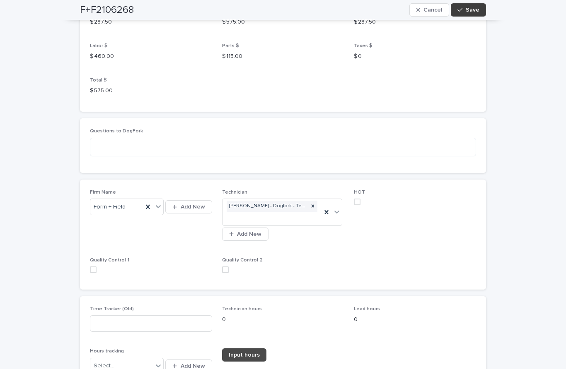
click at [473, 12] on span "Save" at bounding box center [472, 10] width 14 height 6
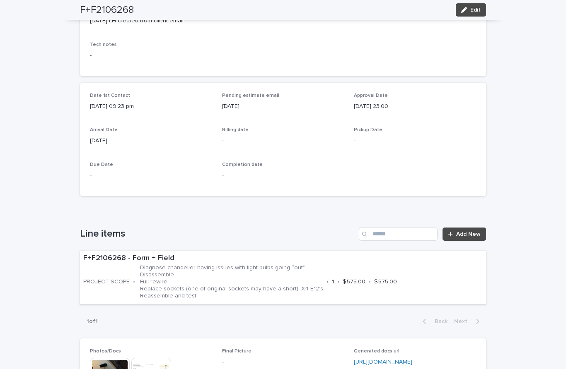
scroll to position [322, 0]
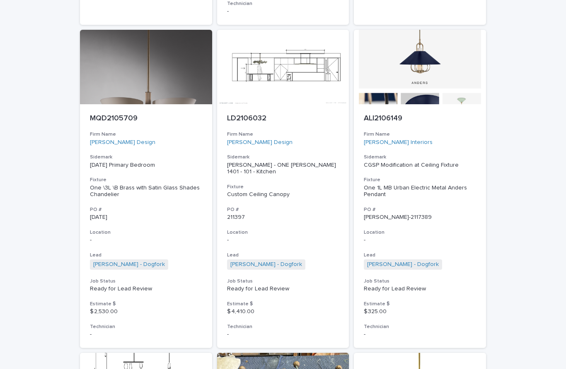
scroll to position [723, 0]
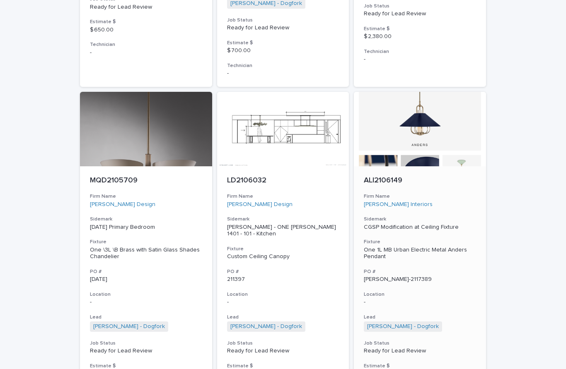
click at [390, 176] on p "ALI2106149" at bounding box center [420, 180] width 112 height 9
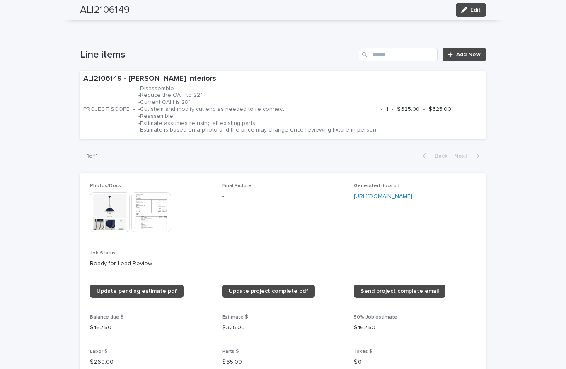
scroll to position [450, 0]
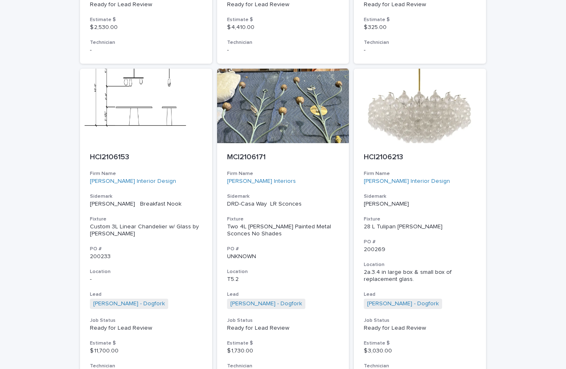
scroll to position [1069, 0]
click at [403, 153] on p "HCI2106213" at bounding box center [420, 157] width 112 height 9
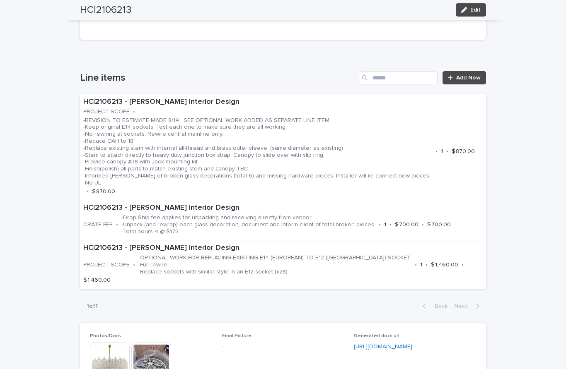
scroll to position [494, 0]
click at [474, 11] on span "Edit" at bounding box center [475, 10] width 10 height 6
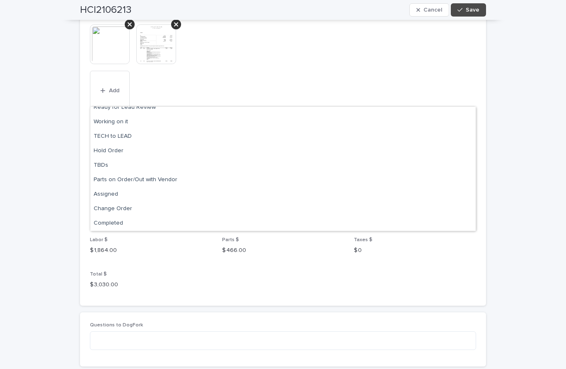
scroll to position [79, 0]
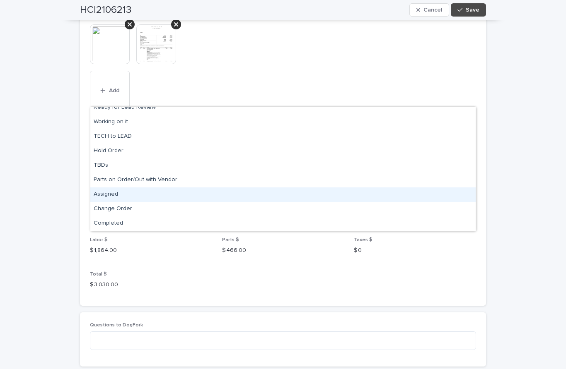
click at [115, 188] on div "Assigned" at bounding box center [282, 195] width 385 height 14
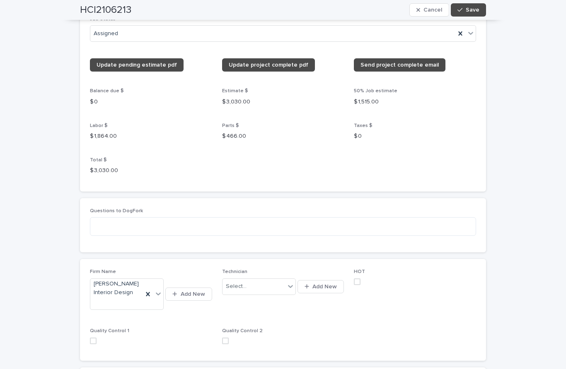
scroll to position [1517, 0]
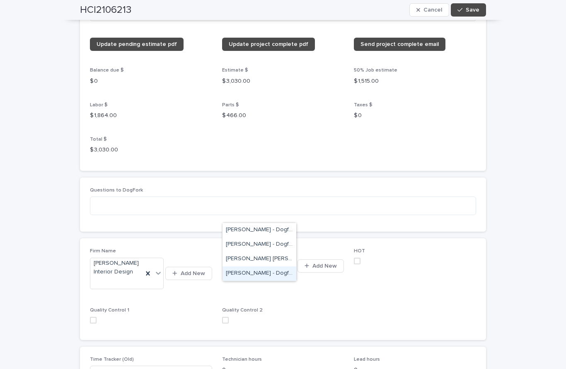
click at [258, 267] on div "Ronald Orellana - Dogfork - Technician" at bounding box center [259, 274] width 74 height 14
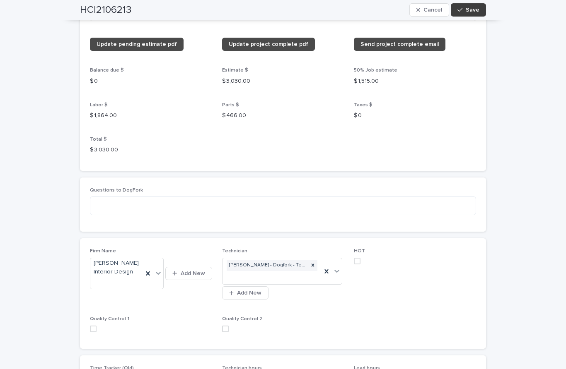
click at [470, 15] on button "Save" at bounding box center [468, 9] width 35 height 13
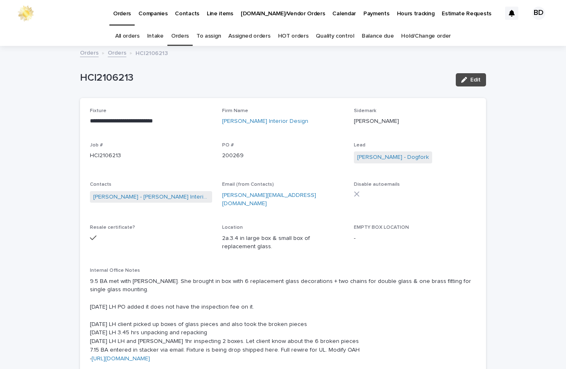
scroll to position [0, 0]
click at [164, 27] on link "Intake" at bounding box center [155, 36] width 17 height 19
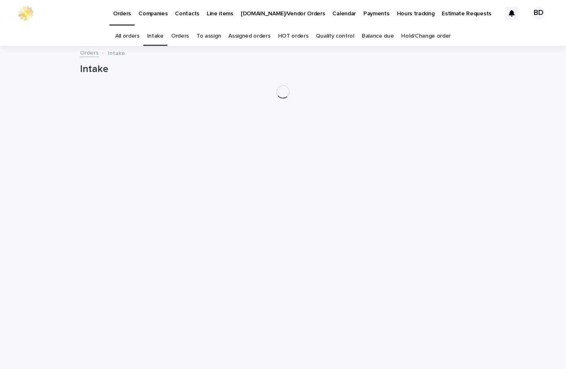
click at [186, 27] on link "Orders" at bounding box center [180, 36] width 18 height 19
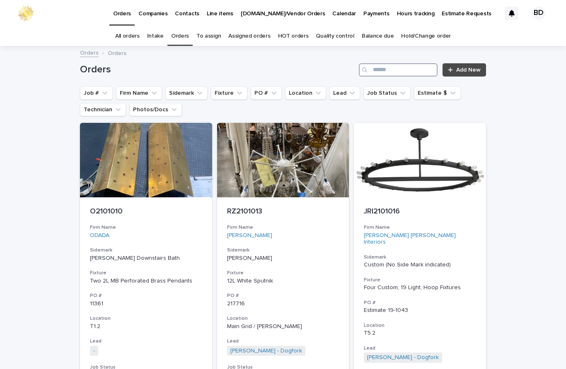
click at [382, 63] on input "Search" at bounding box center [398, 69] width 79 height 13
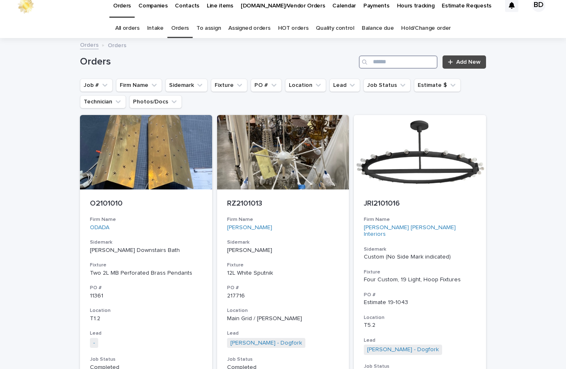
scroll to position [9, 0]
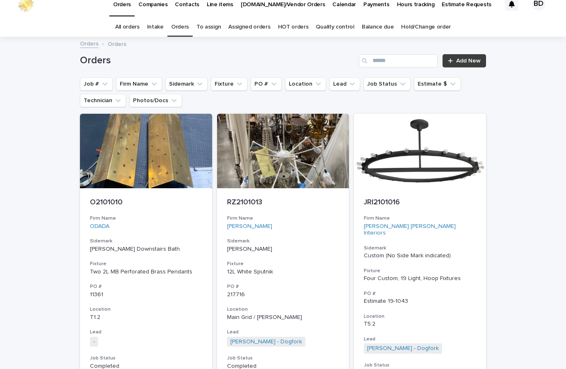
click at [466, 58] on span "Add New" at bounding box center [468, 61] width 24 height 6
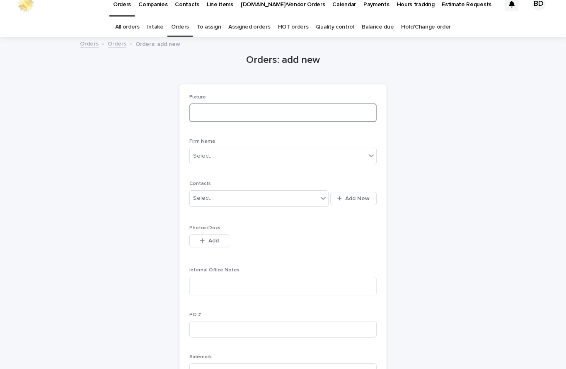
click at [214, 104] on textarea at bounding box center [282, 113] width 187 height 19
type textarea "**********"
click at [379, 131] on div "**********" at bounding box center [282, 297] width 207 height 426
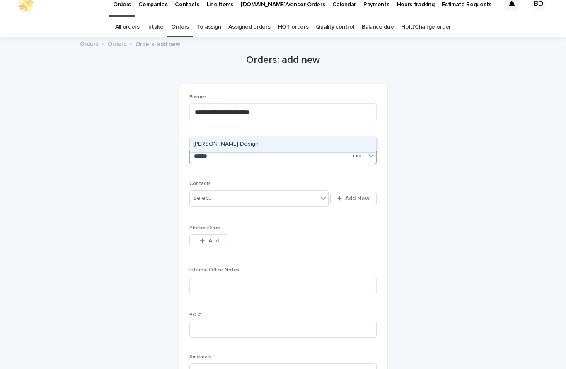
click at [251, 137] on div "Regan Baker Design" at bounding box center [283, 144] width 186 height 14
type input "*****"
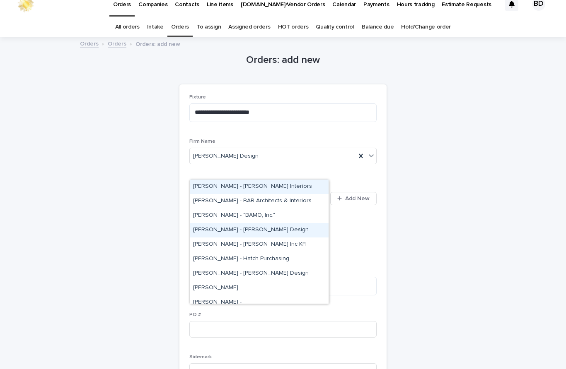
click at [217, 223] on div "Alexa Backal - Regan Baker Design" at bounding box center [259, 230] width 139 height 14
type input "*****"
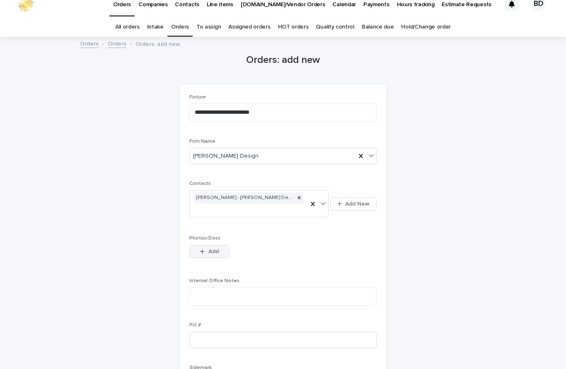
click at [202, 245] on button "Add" at bounding box center [209, 251] width 40 height 13
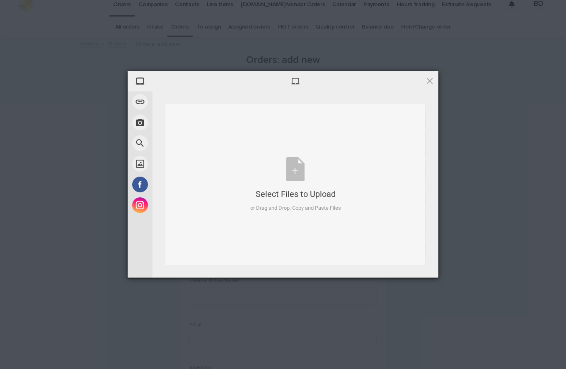
click at [297, 173] on div "Select Files to Upload or Drag and Drop, Copy and Paste Files" at bounding box center [295, 184] width 91 height 55
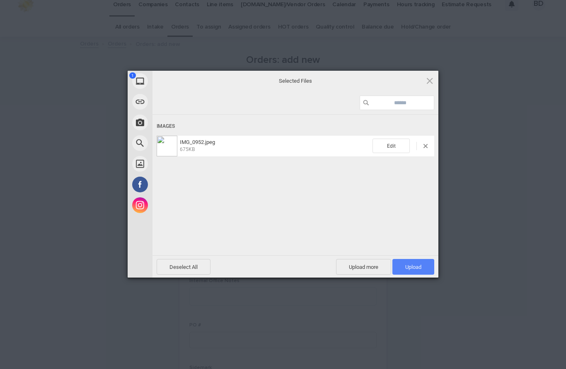
click at [414, 268] on span "Upload 1" at bounding box center [413, 267] width 16 height 6
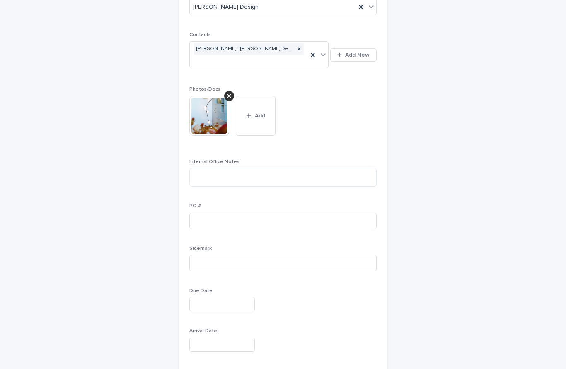
scroll to position [158, 0]
click at [216, 168] on textarea at bounding box center [282, 177] width 187 height 19
type textarea "**********"
click at [286, 255] on input at bounding box center [282, 263] width 187 height 17
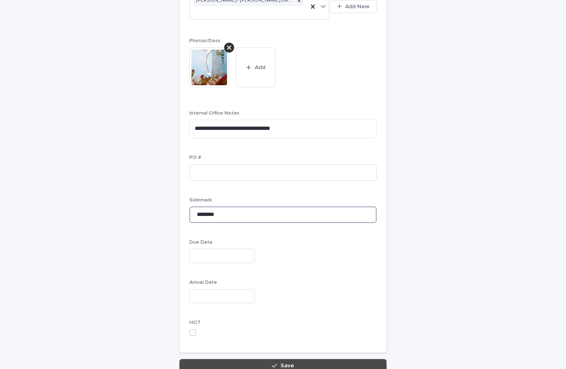
scroll to position [206, 0]
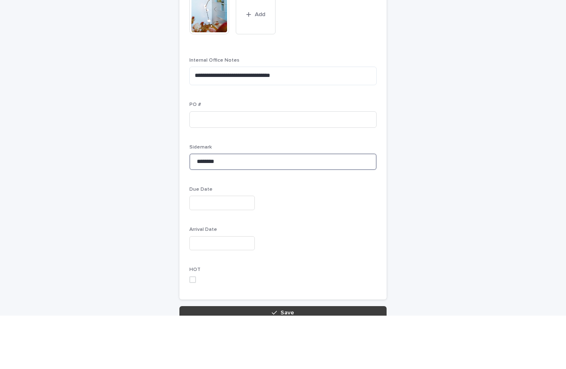
type input "********"
click at [283, 364] on span "Save" at bounding box center [287, 367] width 14 height 6
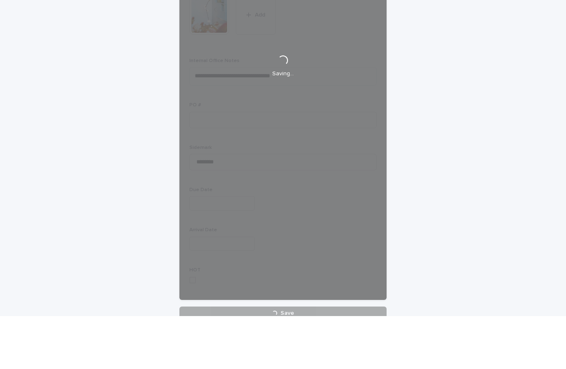
scroll to position [0, 0]
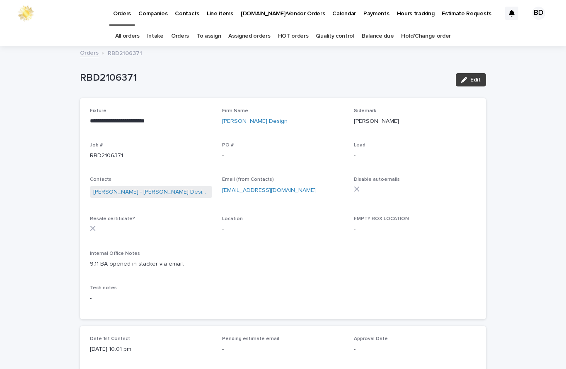
click at [474, 81] on span "Edit" at bounding box center [475, 80] width 10 height 6
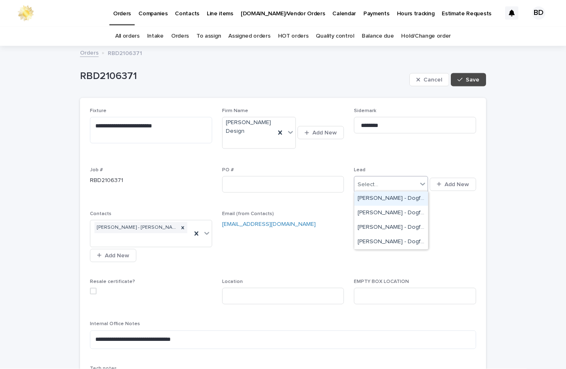
click at [393, 201] on div "[PERSON_NAME] - Dogfork" at bounding box center [391, 199] width 74 height 14
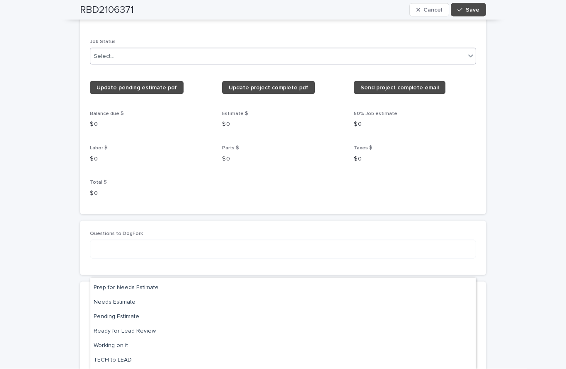
scroll to position [27, 0]
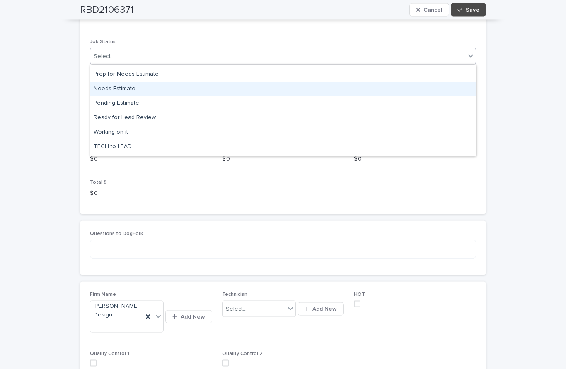
click at [122, 90] on div "Needs Estimate" at bounding box center [282, 89] width 385 height 14
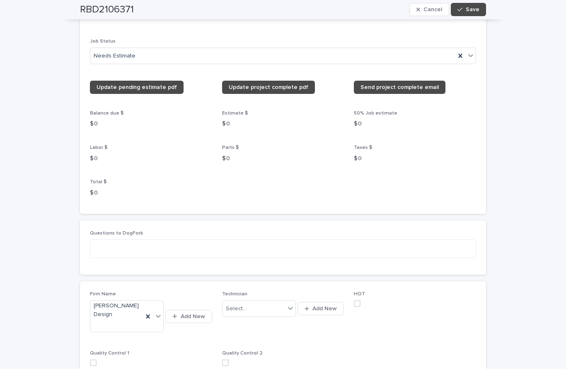
click at [518, 182] on div "**********" at bounding box center [283, 69] width 566 height 1566
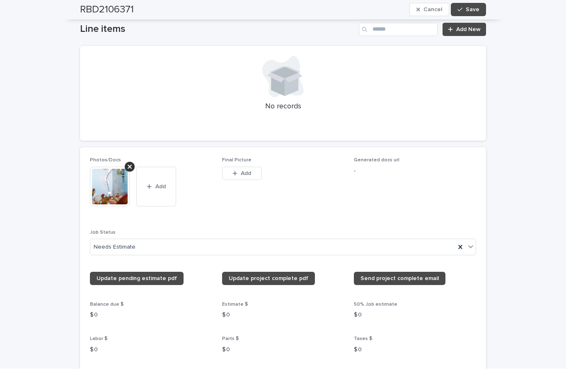
scroll to position [569, 0]
click at [459, 33] on link "Add New" at bounding box center [463, 29] width 43 height 13
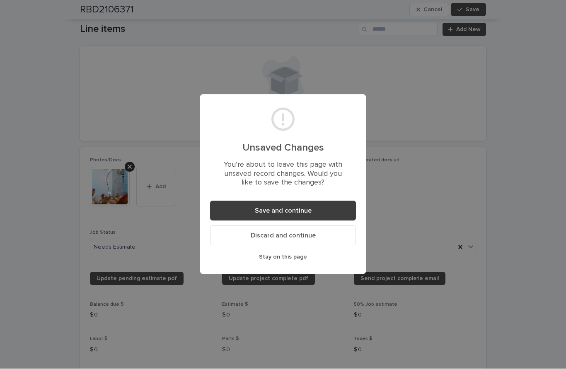
click at [285, 212] on span "Save and continue" at bounding box center [283, 211] width 57 height 7
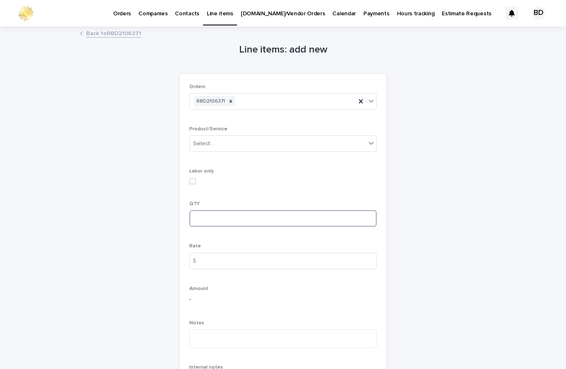
click at [236, 220] on input at bounding box center [282, 218] width 187 height 17
click at [218, 217] on input at bounding box center [282, 218] width 187 height 17
type input "*"
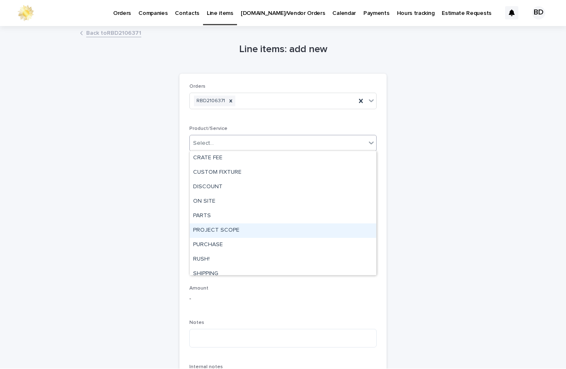
click at [253, 232] on div "PROJECT SCOPE" at bounding box center [283, 231] width 186 height 14
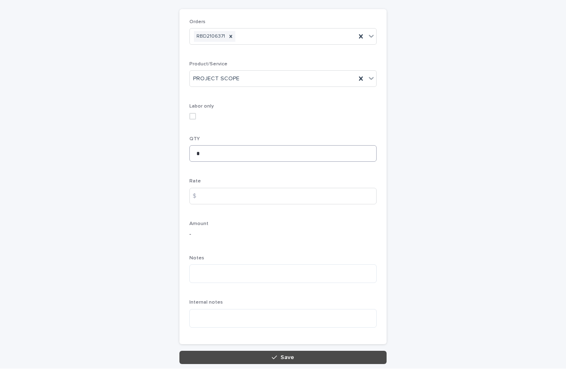
scroll to position [64, 0]
click at [209, 281] on textarea at bounding box center [282, 274] width 187 height 19
click at [227, 270] on textarea at bounding box center [282, 274] width 187 height 19
click at [218, 272] on textarea "**********" at bounding box center [282, 274] width 187 height 19
click at [222, 274] on textarea "**********" at bounding box center [282, 274] width 187 height 19
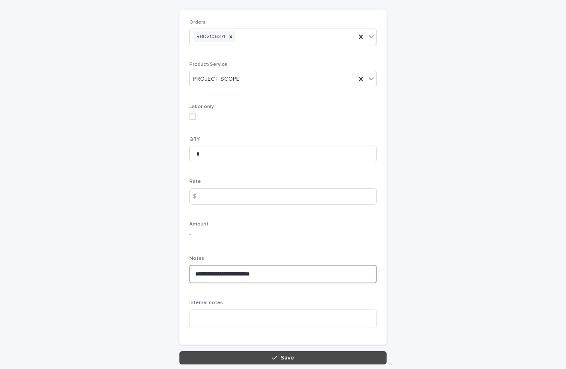
click at [278, 272] on textarea "**********" at bounding box center [282, 274] width 187 height 19
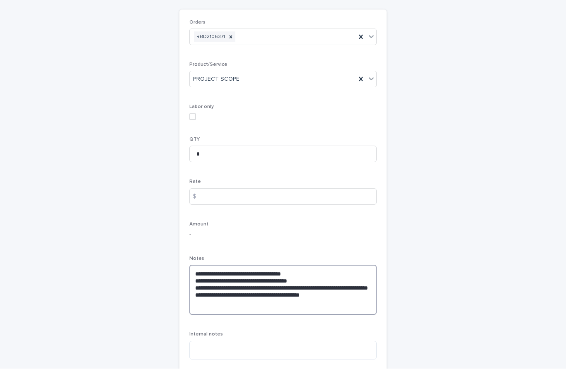
type textarea "**********"
